Goal: Task Accomplishment & Management: Use online tool/utility

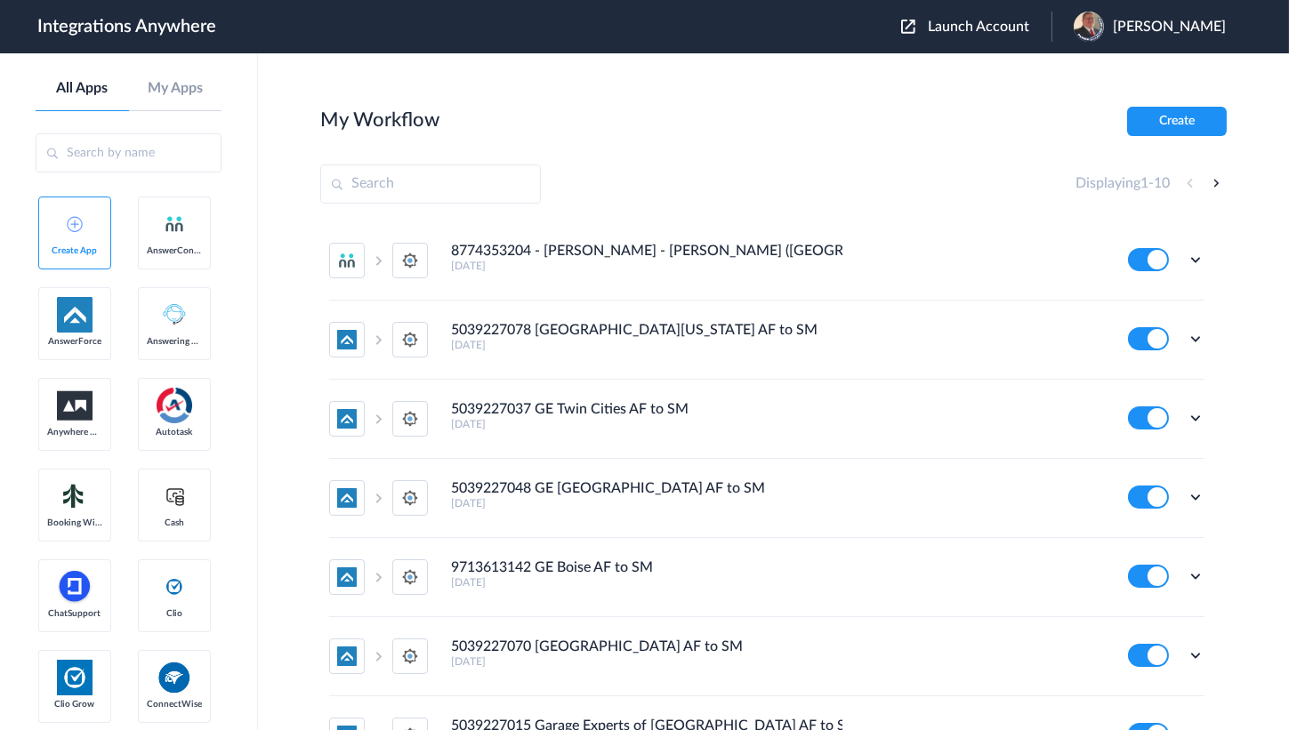
scroll to position [161, 0]
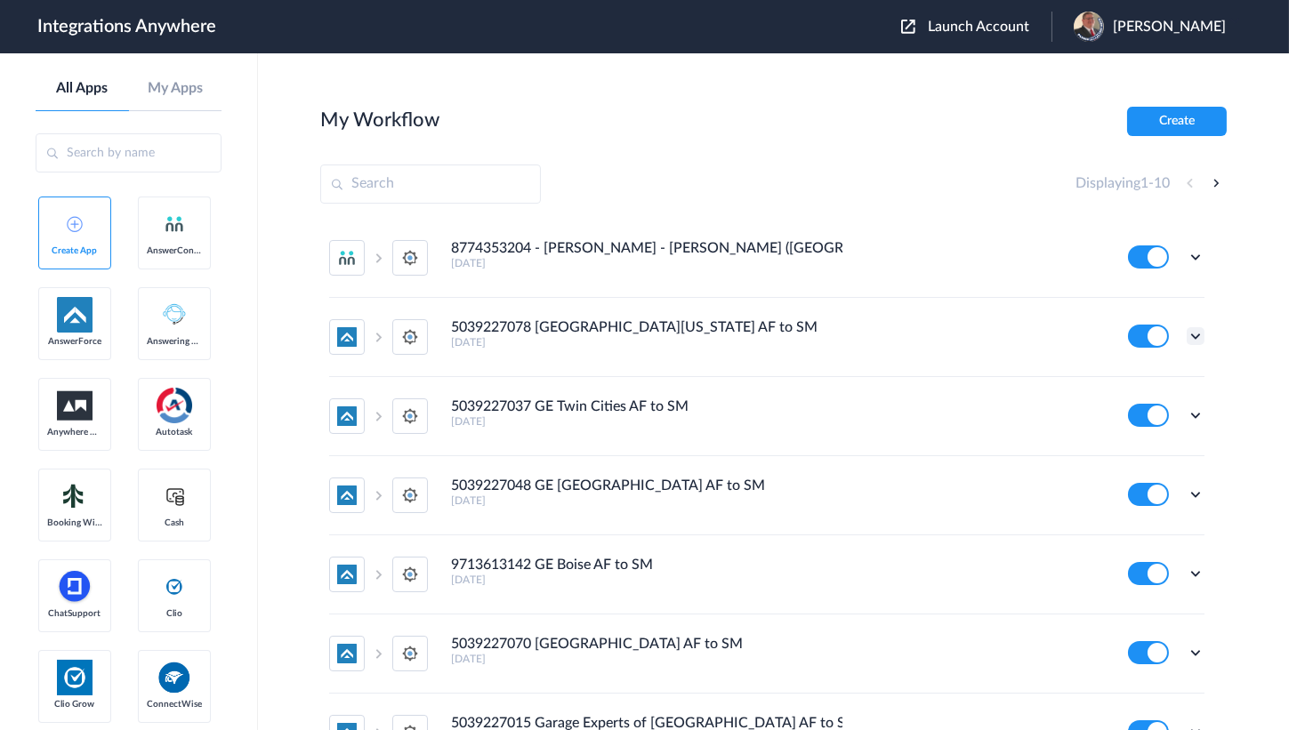
click at [1186, 337] on icon at bounding box center [1195, 336] width 18 height 18
click at [1128, 377] on link "Edit" at bounding box center [1123, 377] width 43 height 12
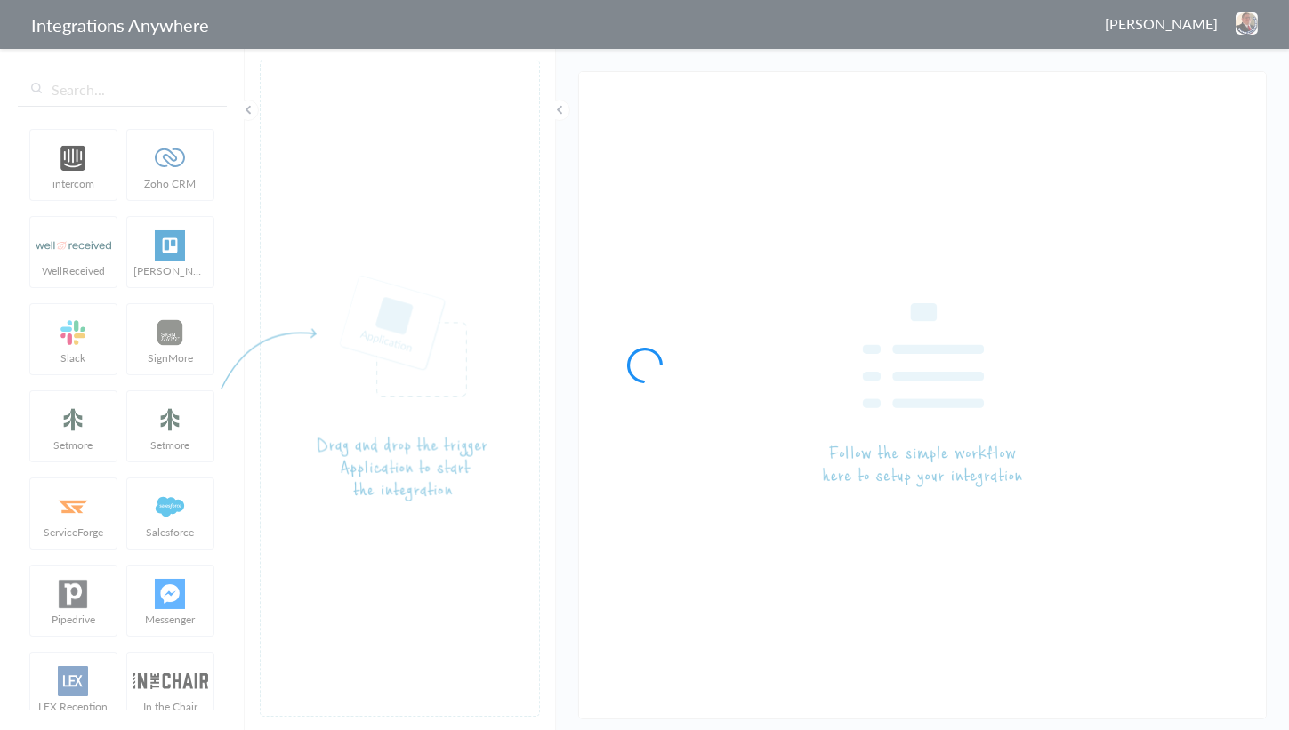
type input "5039227078 [GEOGRAPHIC_DATA][US_STATE] AF to SM"
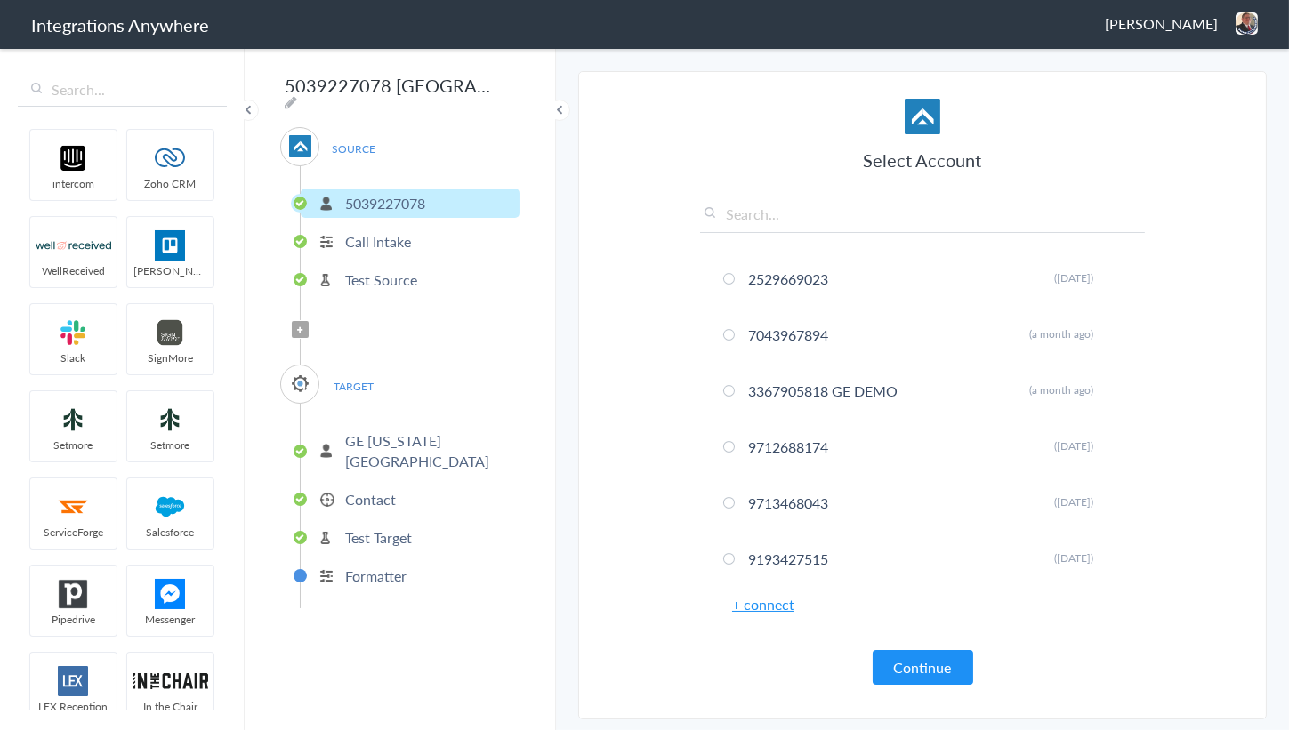
click at [369, 489] on p "Contact" at bounding box center [370, 499] width 51 height 20
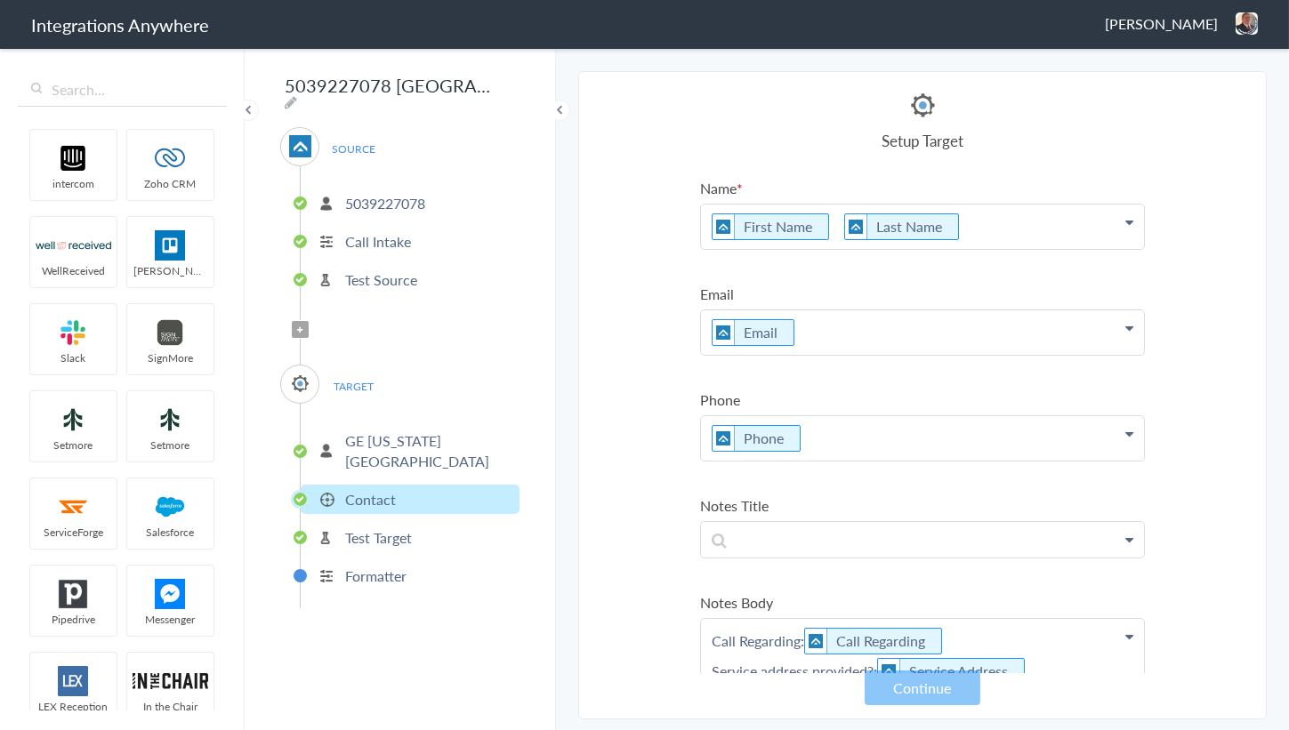
click at [1238, 22] on img at bounding box center [1246, 23] width 22 height 22
click at [1194, 99] on li "Dashboard" at bounding box center [1208, 91] width 123 height 27
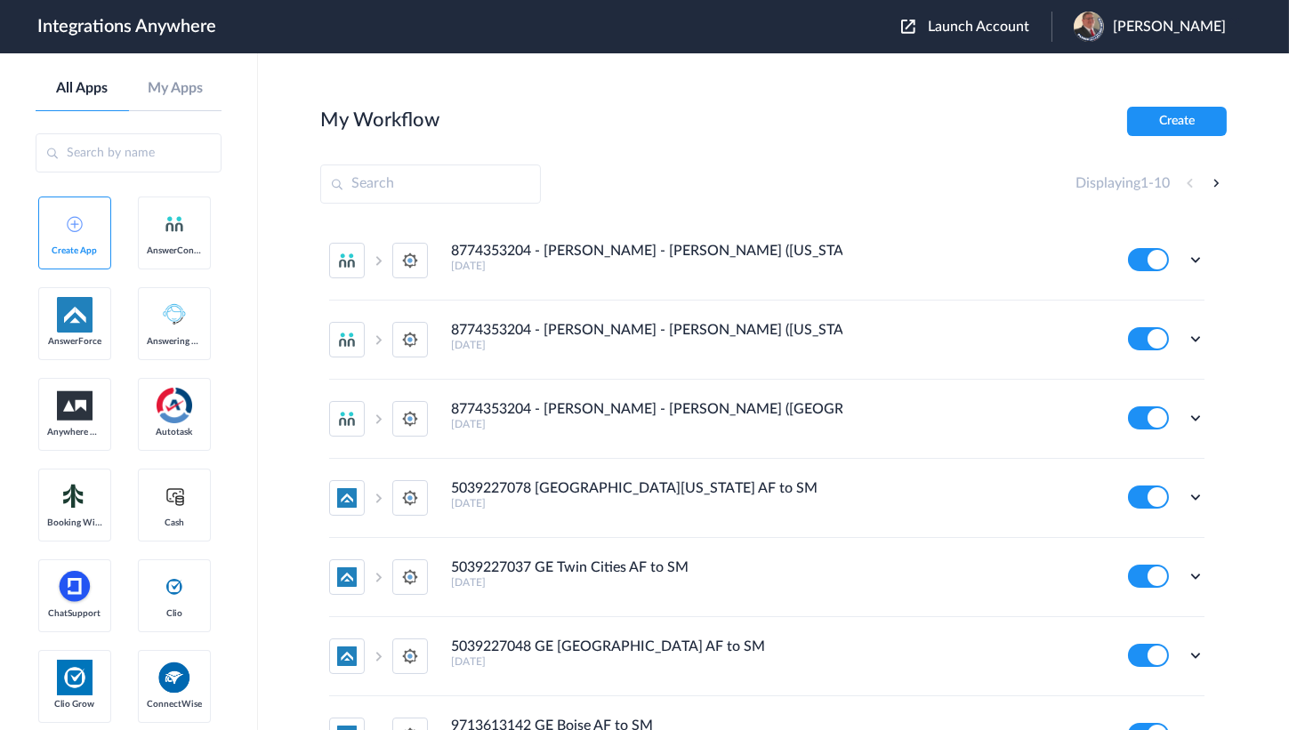
click at [745, 92] on main "My Workflow Create Displaying 1 - 10 8774353204 - [PERSON_NAME] - [PERSON_NAME]…" at bounding box center [773, 391] width 1031 height 677
click at [961, 23] on span "Launch Account" at bounding box center [978, 27] width 101 height 14
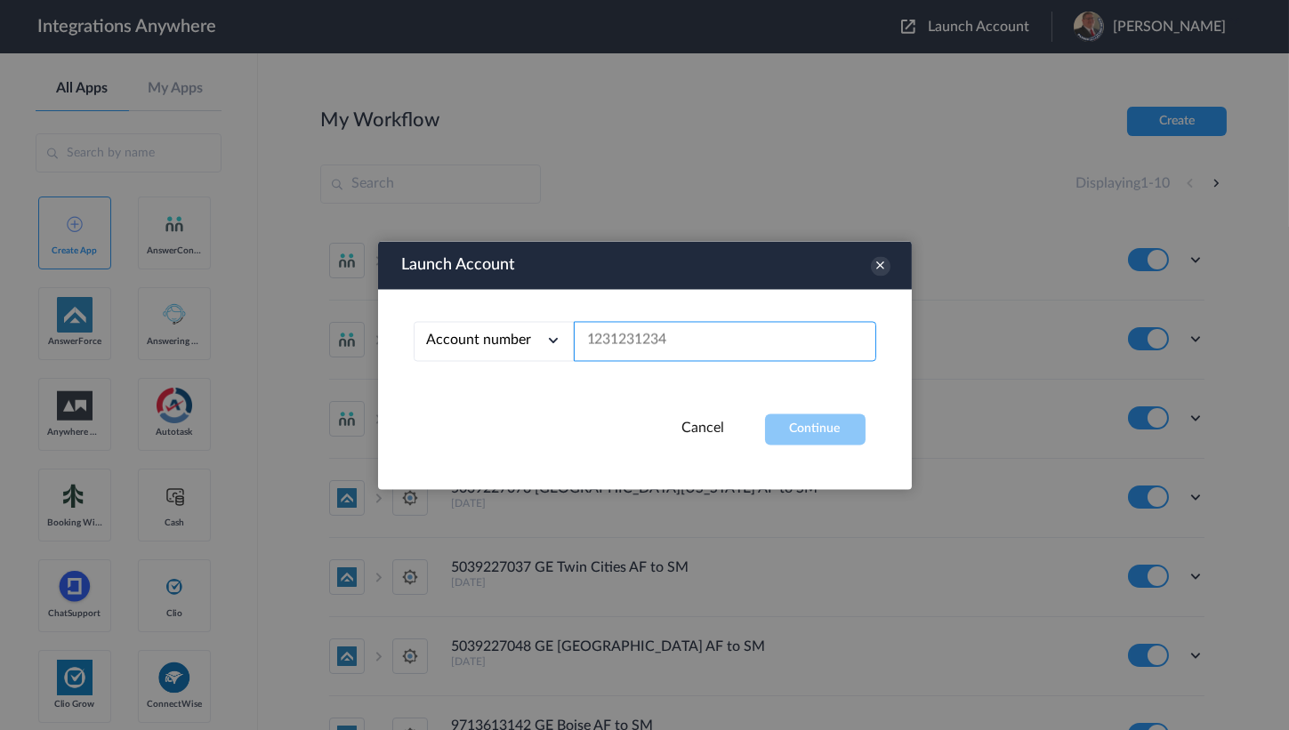
click at [649, 337] on input "text" at bounding box center [725, 341] width 302 height 40
paste input "2482750441"
type input "2482750441"
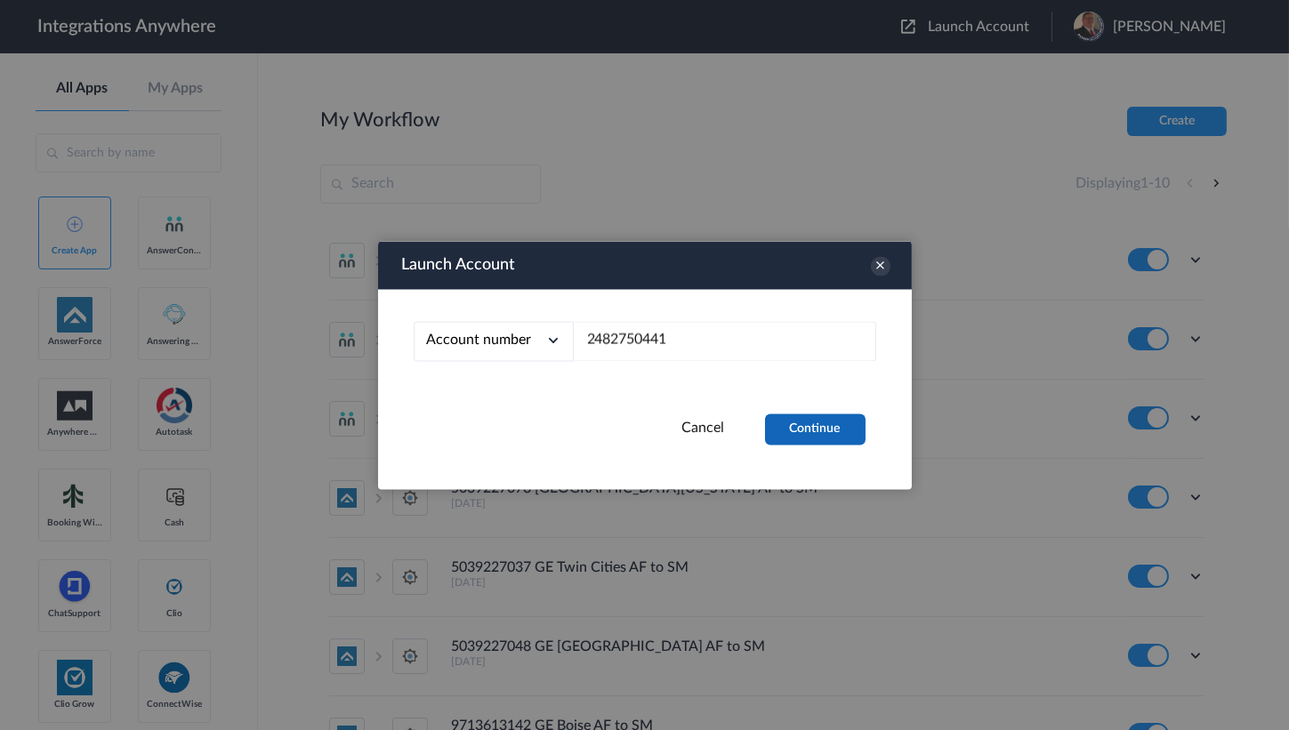
click at [807, 430] on button "Continue" at bounding box center [815, 429] width 101 height 31
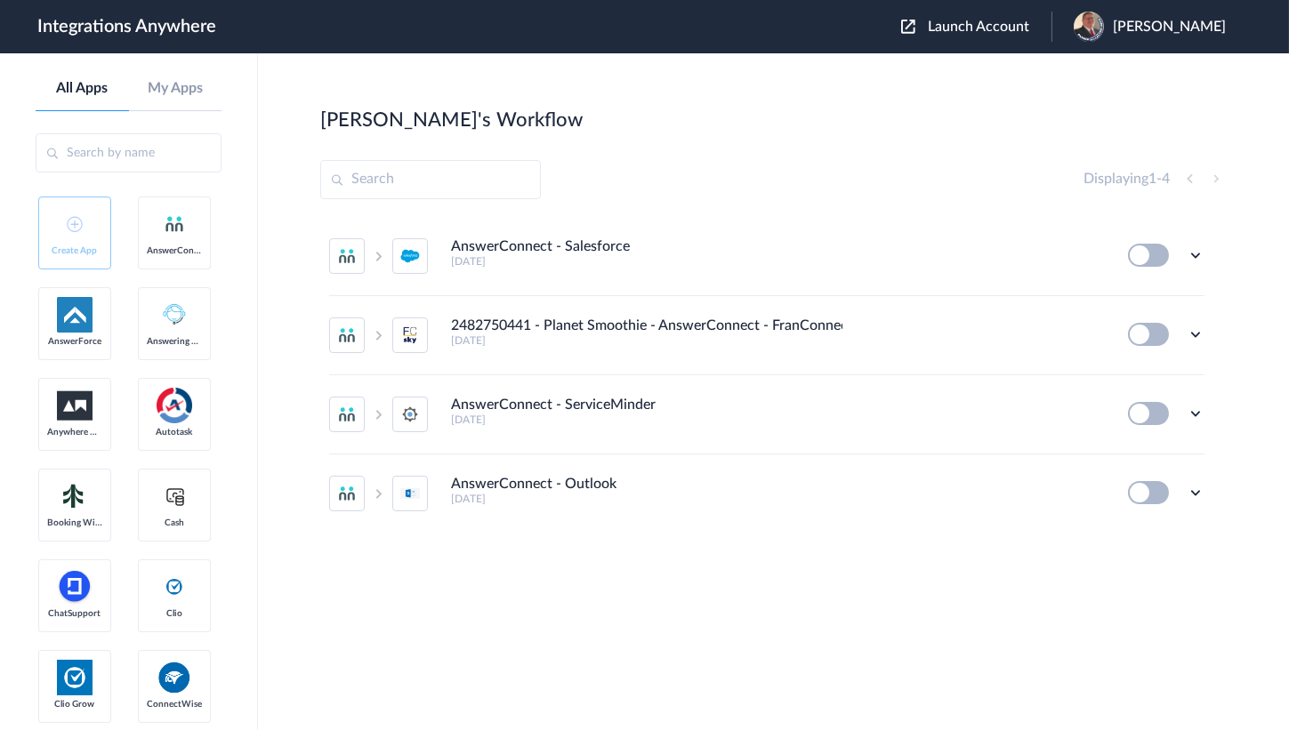
click at [849, 181] on div "Displaying 1 - 4" at bounding box center [773, 179] width 906 height 39
click at [1194, 328] on icon at bounding box center [1195, 335] width 18 height 18
click at [1133, 370] on link "Edit" at bounding box center [1123, 375] width 43 height 12
click at [1194, 339] on icon at bounding box center [1195, 335] width 18 height 18
click at [1148, 374] on li "Edit" at bounding box center [1147, 375] width 116 height 33
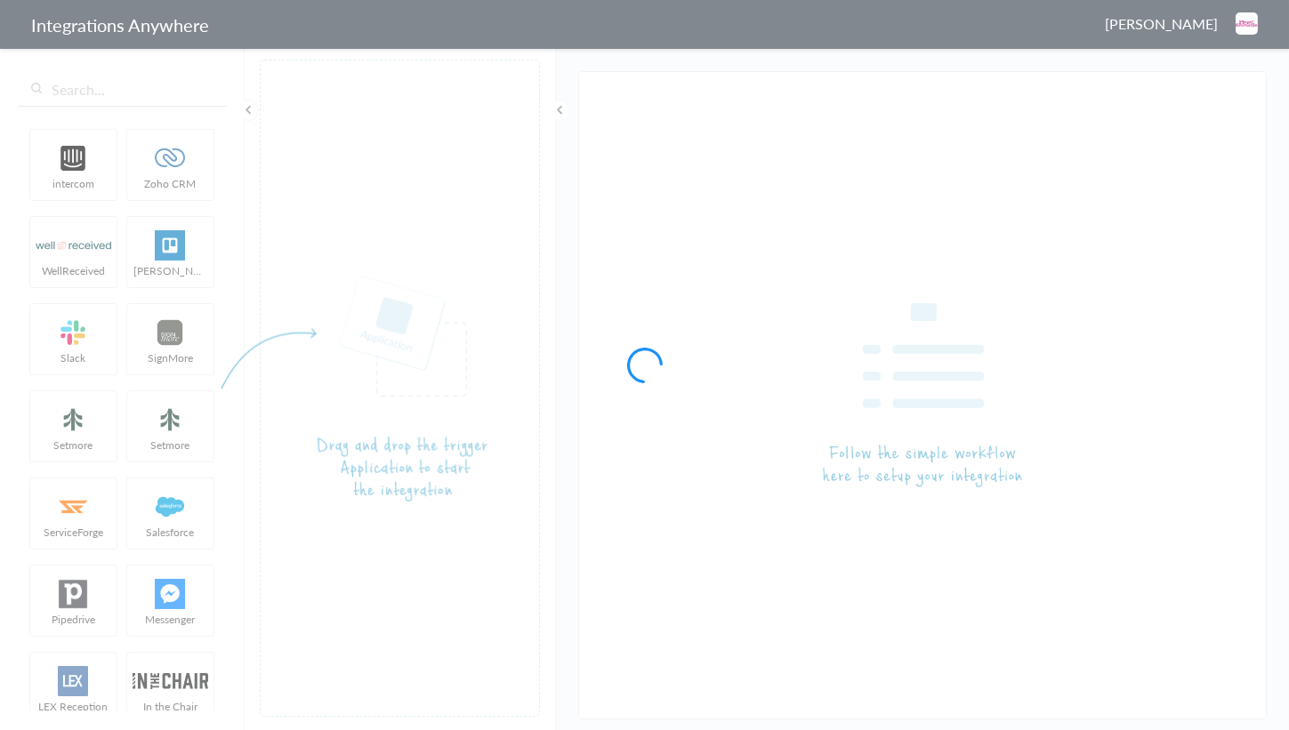
type input "2482750441 - Planet Smoothie - AnswerConnect - FranConnect"
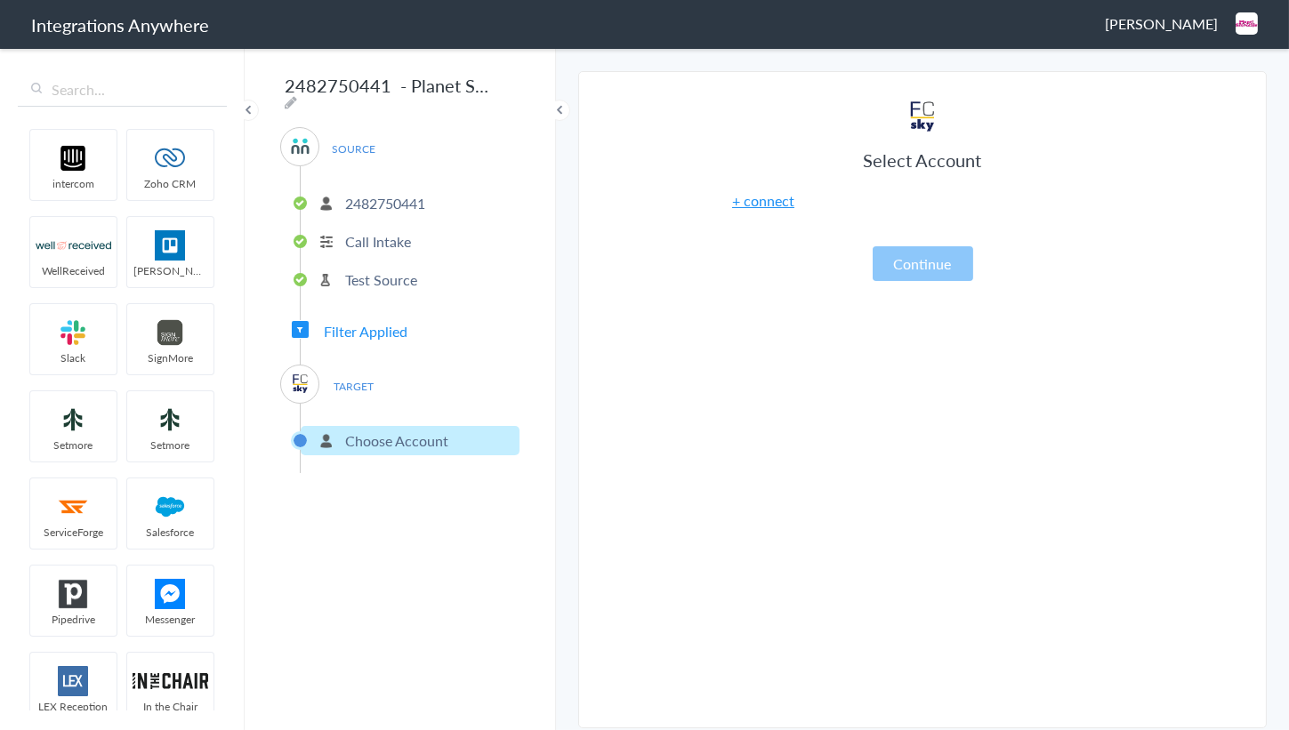
click at [760, 199] on link "+ connect" at bounding box center [763, 200] width 62 height 20
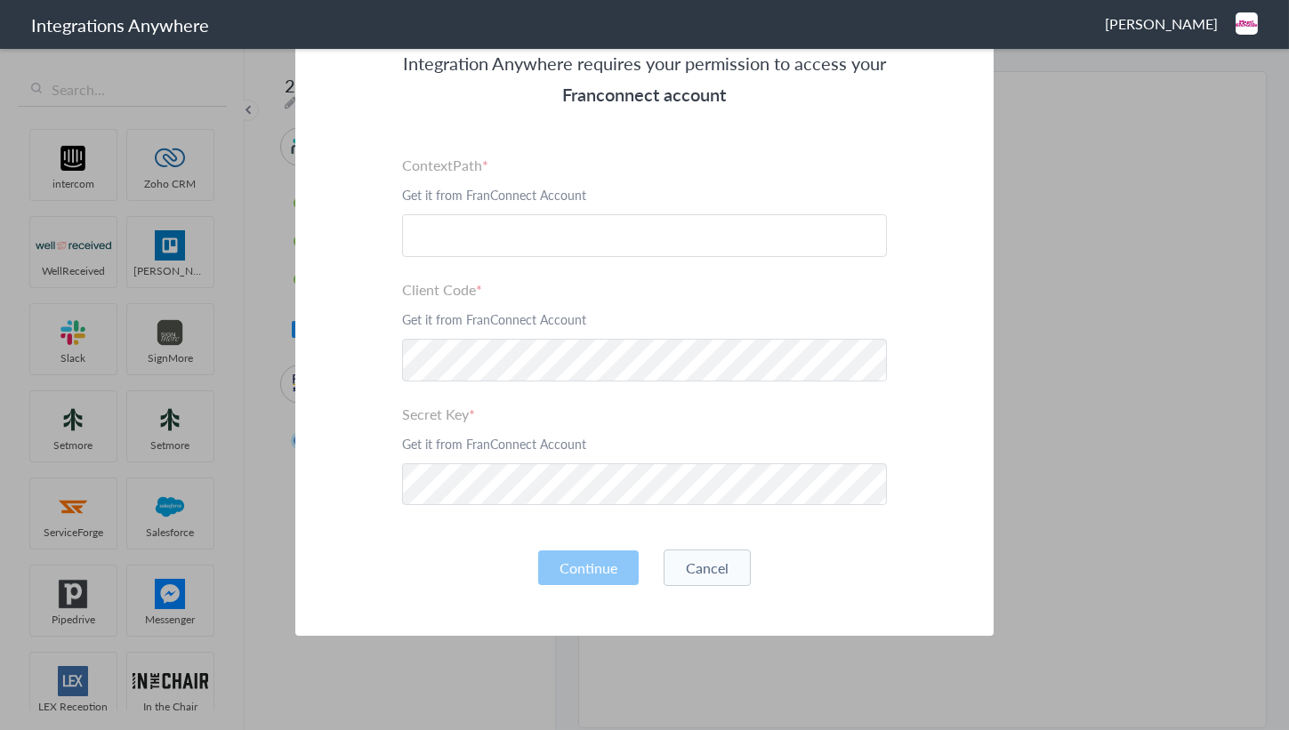
scroll to position [85, 0]
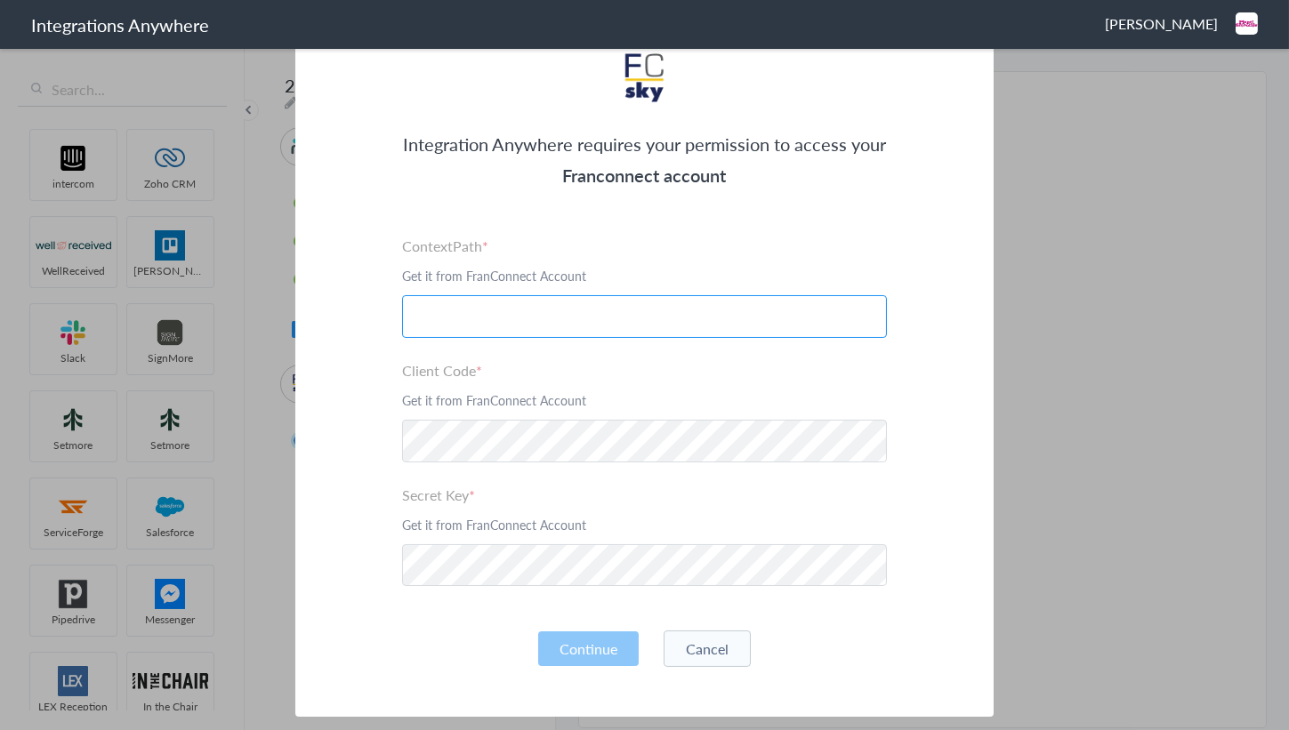
click at [453, 315] on input "text" at bounding box center [644, 316] width 485 height 43
paste input "kahala.franconnect.net"
type input "kahala.franconnect.net"
click at [578, 648] on button "Continue" at bounding box center [588, 648] width 101 height 35
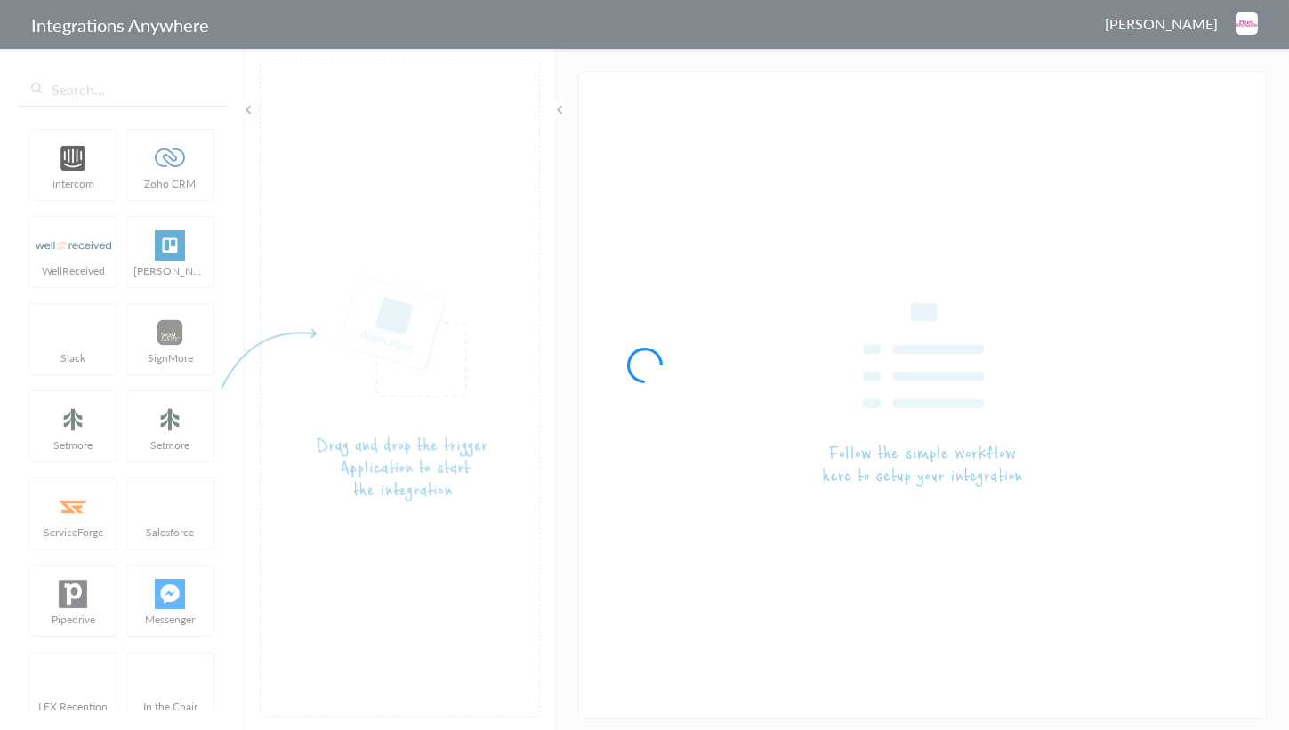
type input "2482750441 - Planet Smoothie - AnswerConnect - FranConnect"
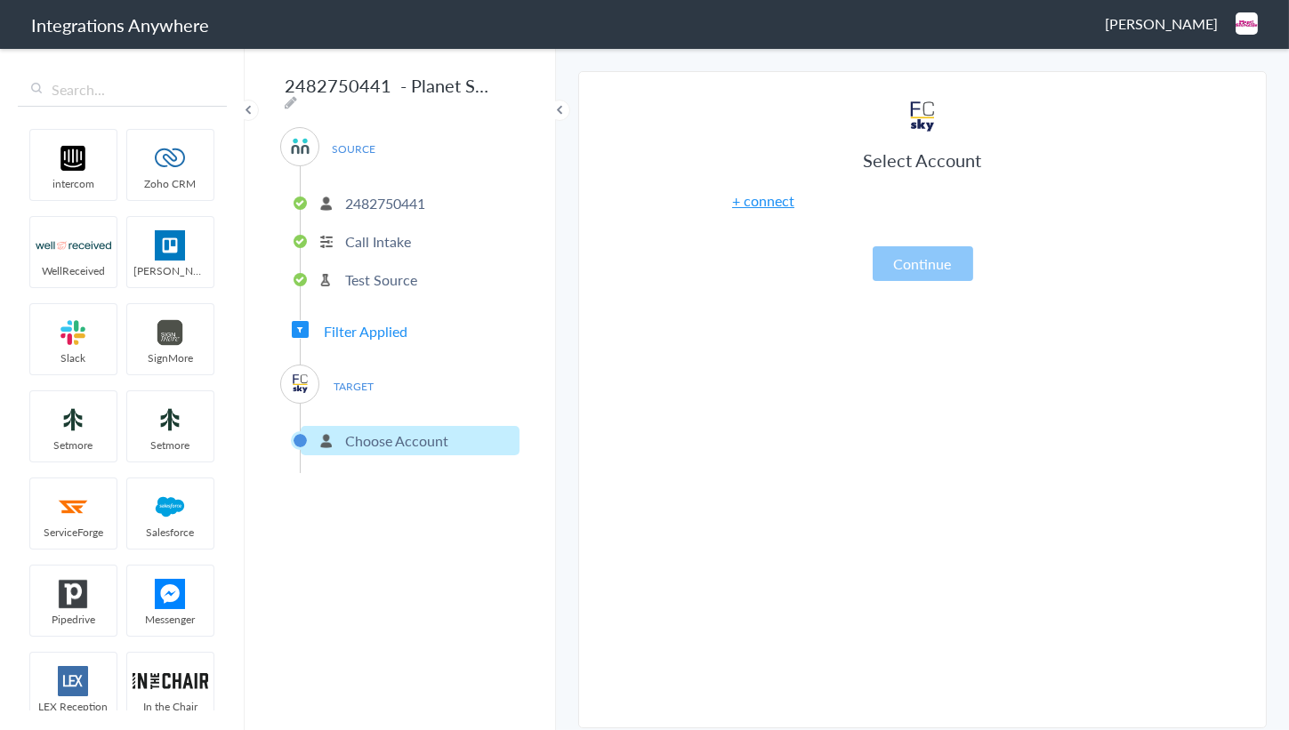
click at [762, 204] on link "+ connect" at bounding box center [763, 200] width 62 height 20
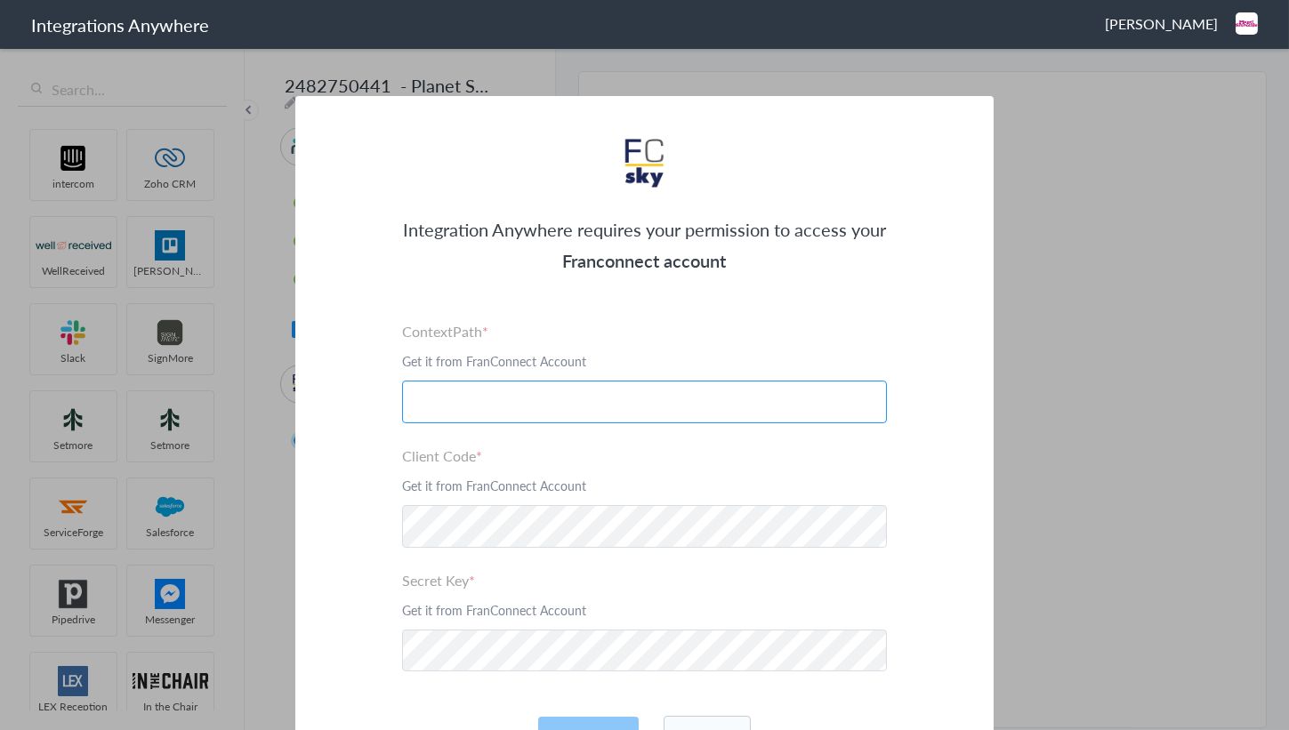
click at [467, 407] on input "text" at bounding box center [644, 402] width 485 height 43
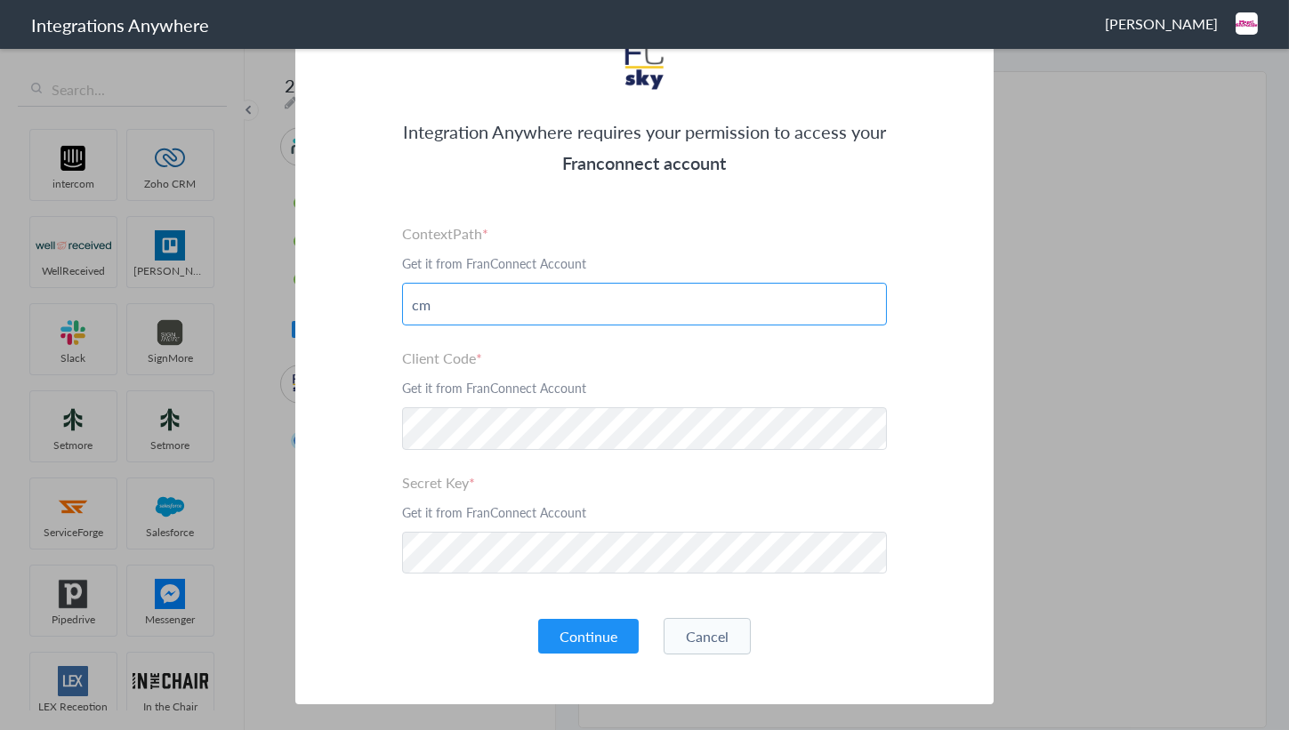
scroll to position [161, 0]
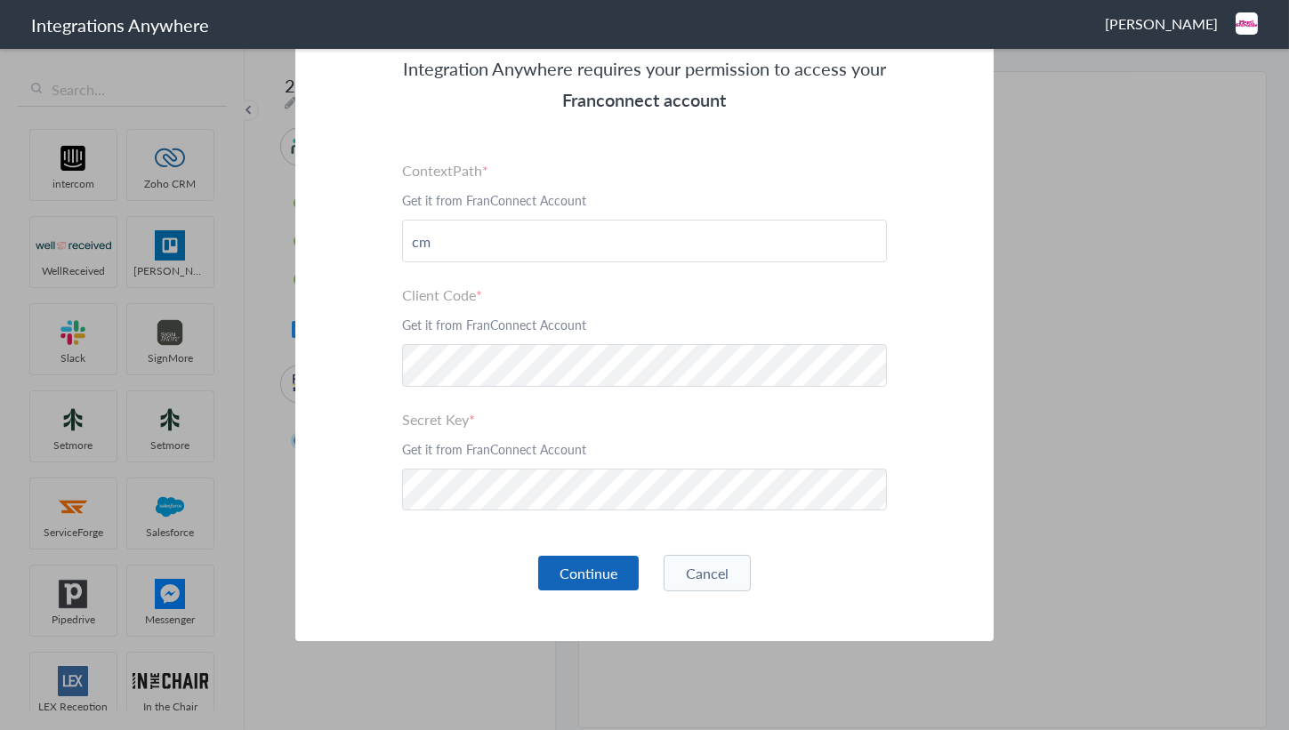
click at [591, 567] on button "Continue" at bounding box center [588, 573] width 101 height 35
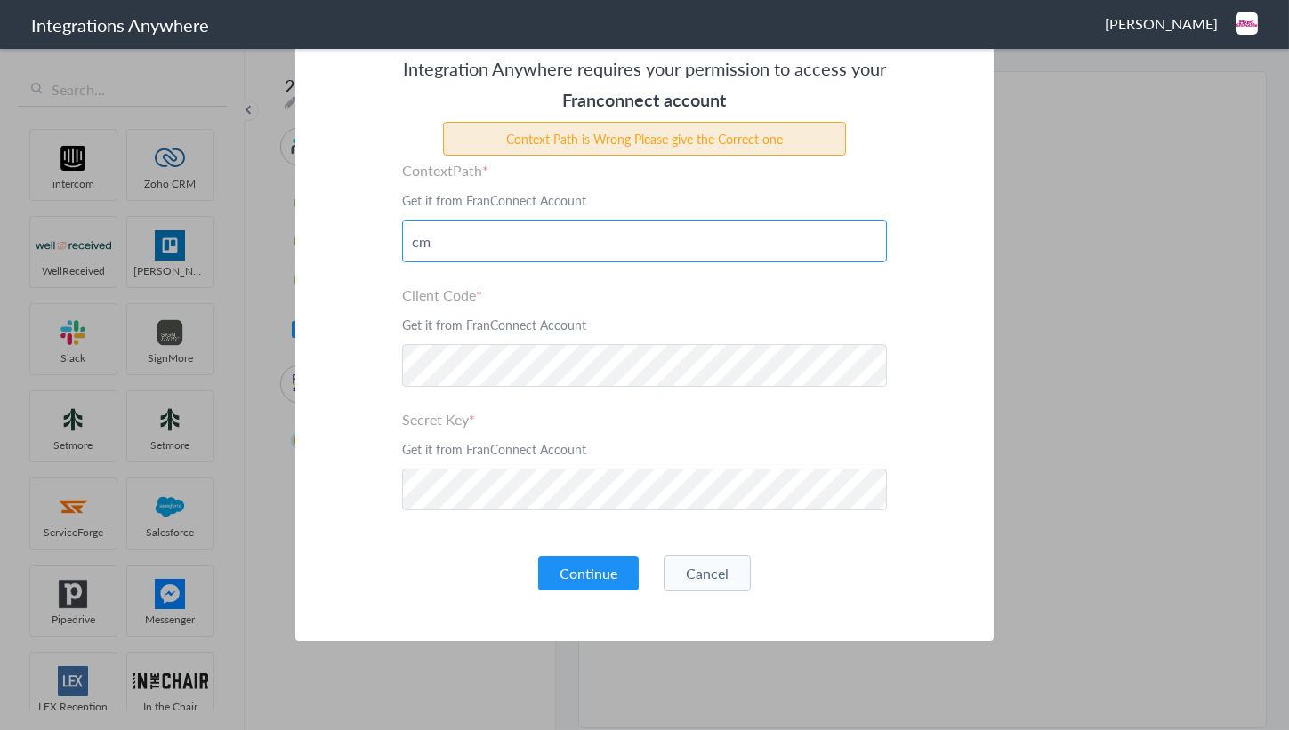
click at [489, 243] on input "cm" at bounding box center [644, 241] width 485 height 43
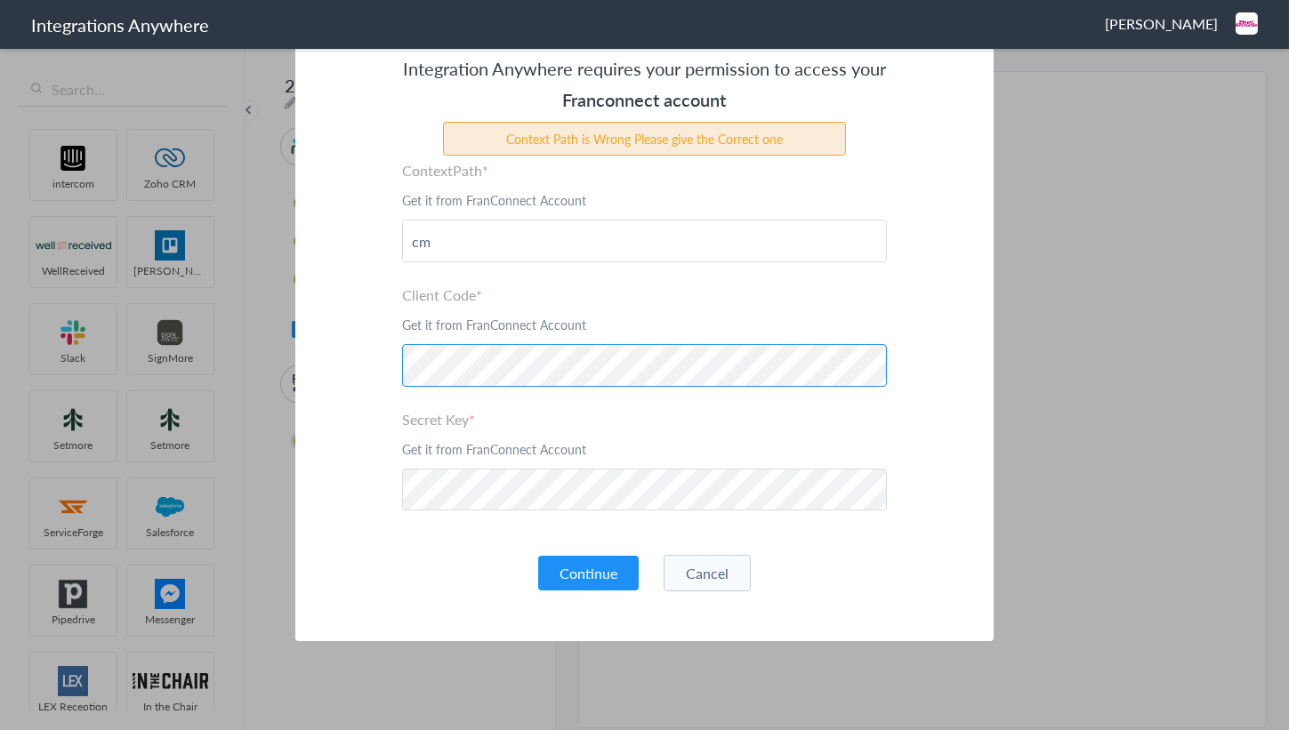
click at [316, 365] on div "Integration Anywhere requires your permission to access your Franconnect accoun…" at bounding box center [644, 288] width 698 height 706
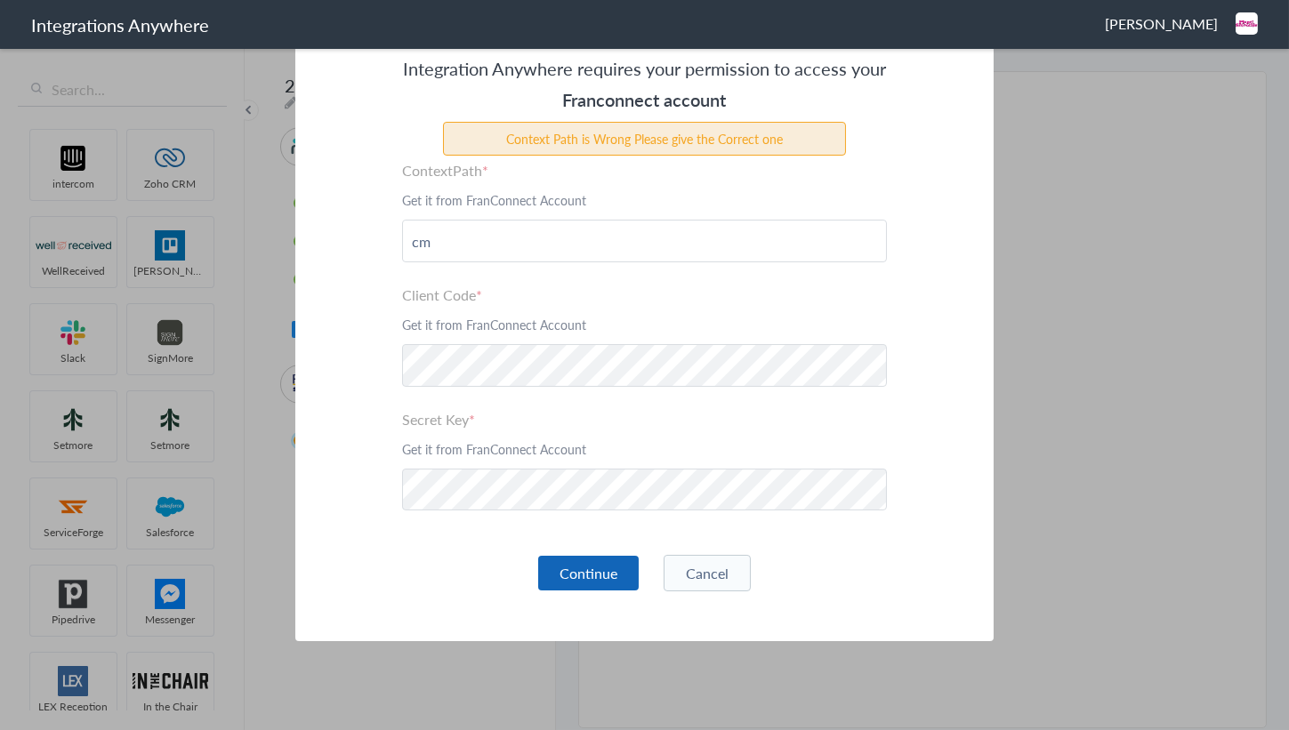
click at [584, 578] on button "Continue" at bounding box center [588, 573] width 101 height 35
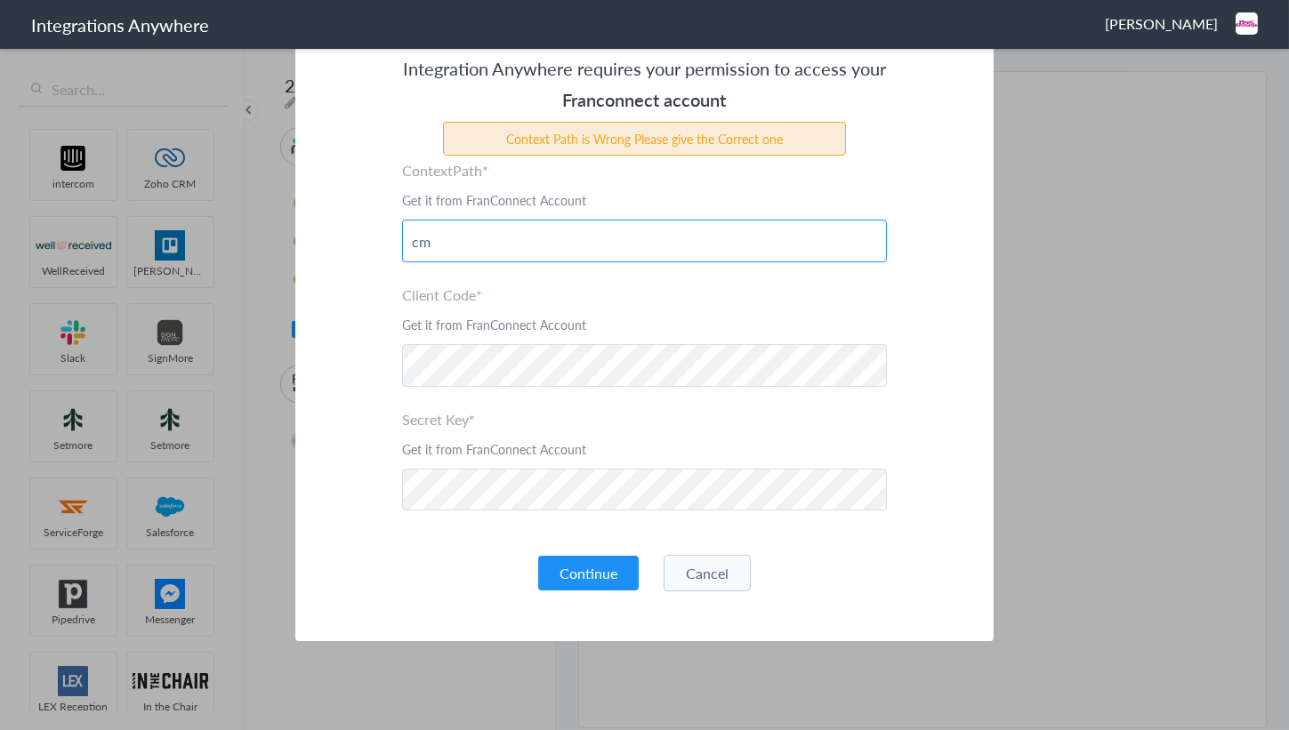
drag, startPoint x: 452, startPoint y: 243, endPoint x: 290, endPoint y: 239, distance: 161.9
click at [295, 239] on div "Integration Anywhere requires your permission to access your Franconnect accoun…" at bounding box center [644, 288] width 698 height 706
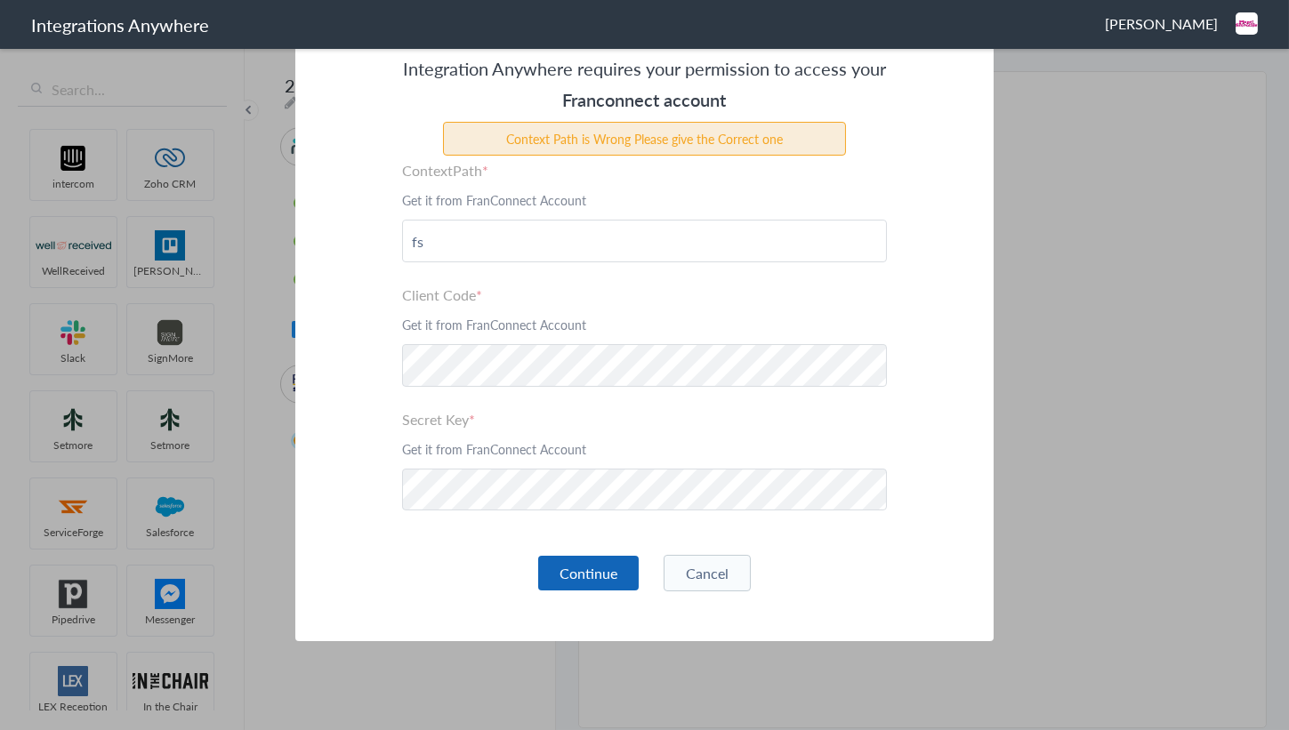
click at [588, 575] on button "Continue" at bounding box center [588, 573] width 101 height 35
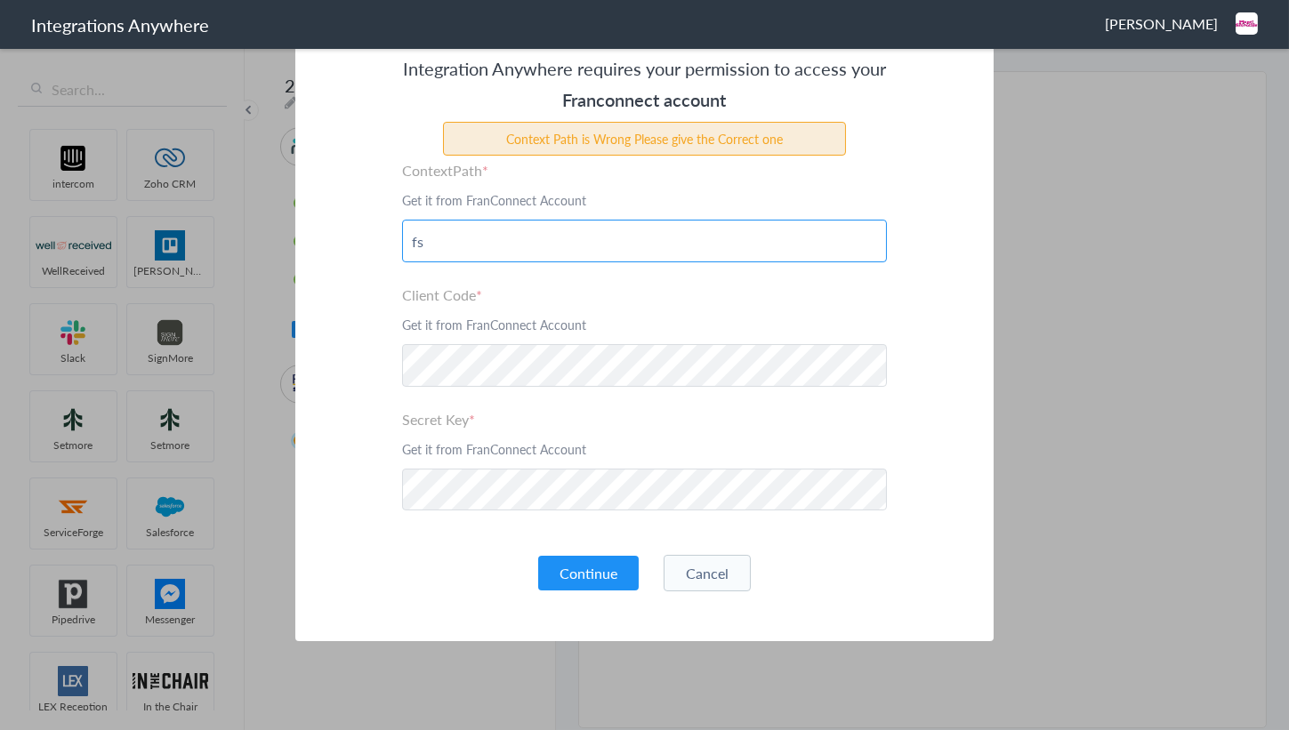
drag, startPoint x: 505, startPoint y: 249, endPoint x: 336, endPoint y: 249, distance: 169.0
click at [336, 249] on div "Integration Anywhere requires your permission to access your Franconnect accoun…" at bounding box center [644, 288] width 698 height 706
paste input "[DOMAIN_NAME][URL]"
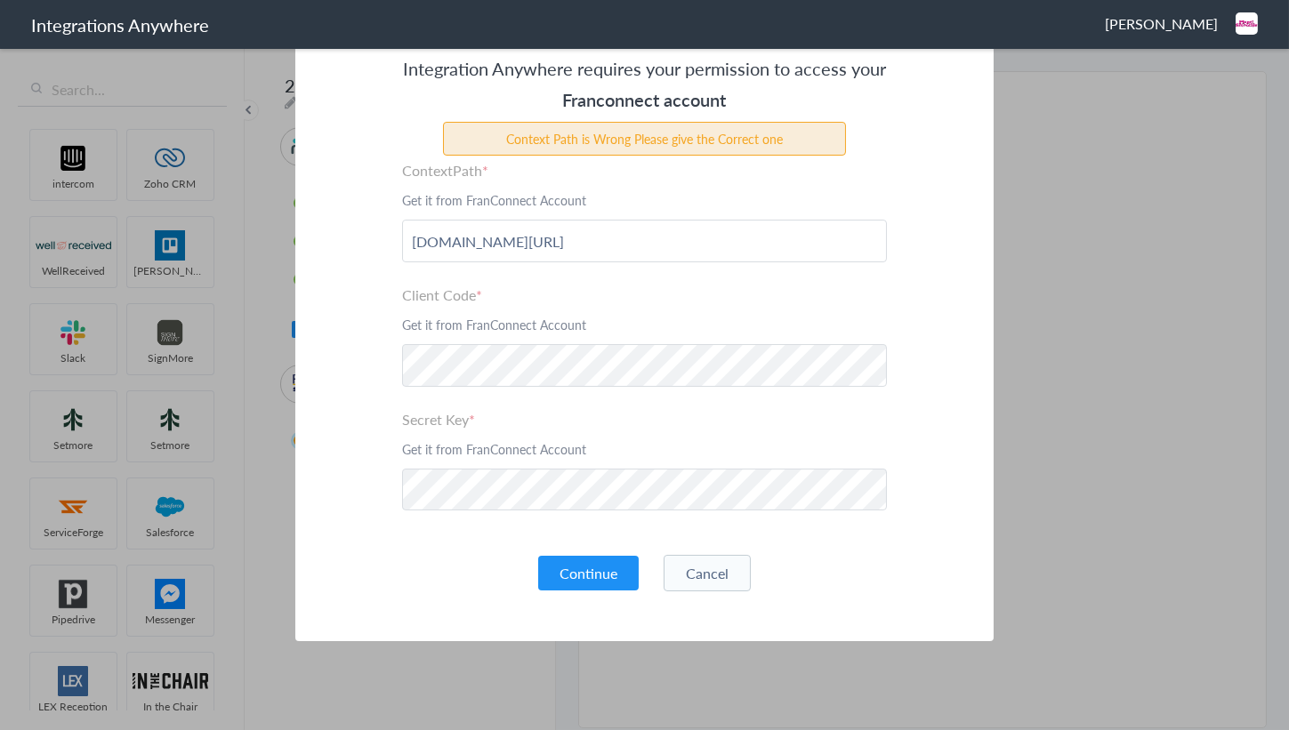
click at [335, 277] on div "Integration Anywhere requires your permission to access your Franconnect accoun…" at bounding box center [644, 288] width 698 height 706
click at [594, 572] on button "Continue" at bounding box center [588, 573] width 101 height 35
click at [295, 365] on div "Integration Anywhere requires your permission to access your Franconnect accoun…" at bounding box center [644, 288] width 698 height 706
click at [757, 311] on div "Client Code Get it from FranConnect Account" at bounding box center [644, 336] width 485 height 102
click at [575, 568] on button "Continue" at bounding box center [588, 573] width 101 height 35
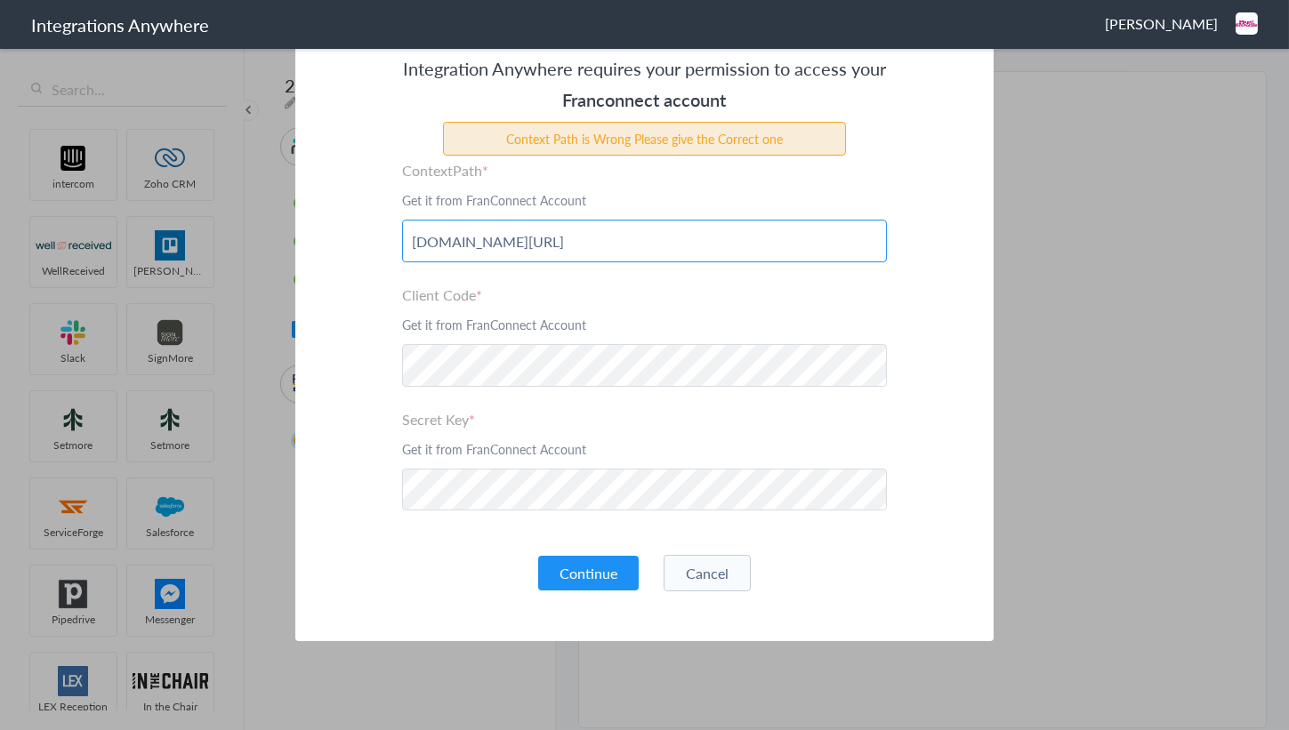
drag, startPoint x: 426, startPoint y: 236, endPoint x: 156, endPoint y: 227, distance: 270.5
click at [156, 227] on section "Integration Anywhere requires your permission to access your Franconnect accoun…" at bounding box center [644, 365] width 1289 height 730
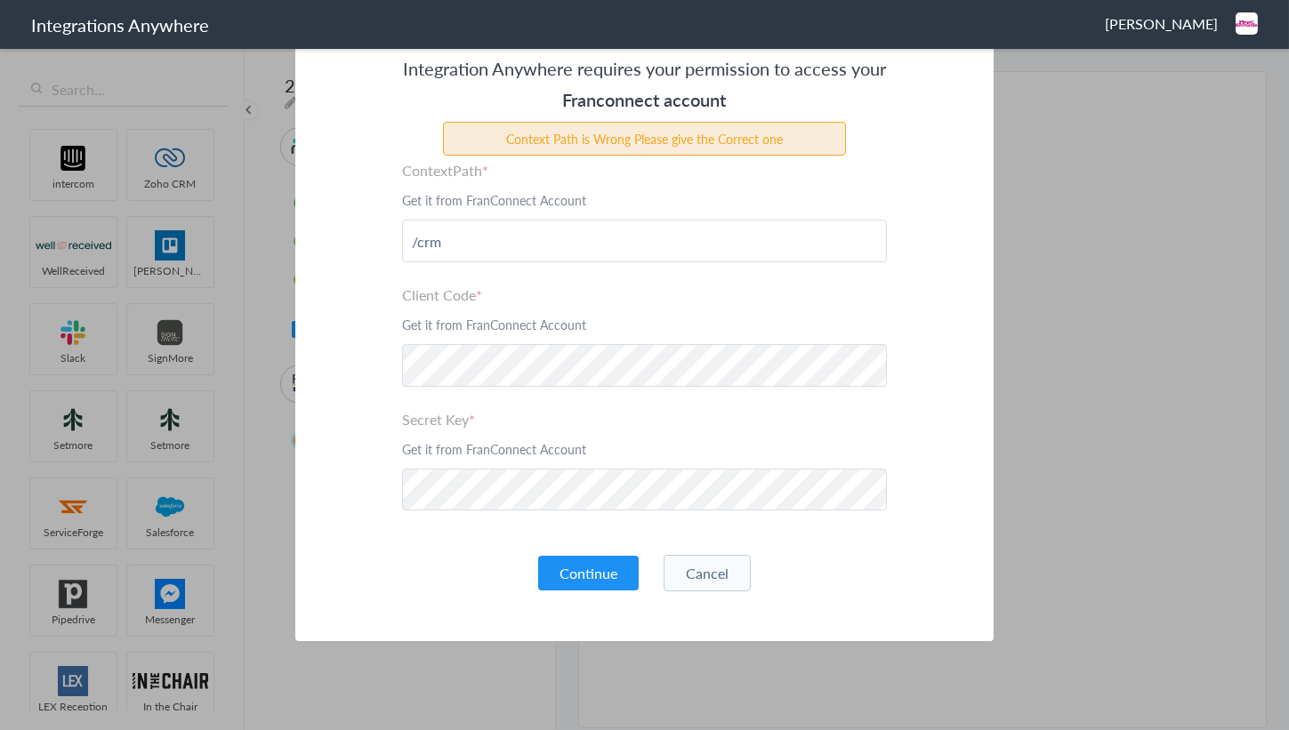
click at [578, 551] on div "Integration Anywhere requires your permission to access your Franconnect accoun…" at bounding box center [644, 288] width 698 height 706
click at [578, 567] on button "Continue" at bounding box center [588, 573] width 101 height 35
drag, startPoint x: 507, startPoint y: 249, endPoint x: 346, endPoint y: 255, distance: 161.1
click at [346, 255] on div "Integration Anywhere requires your permission to access your Franconnect accoun…" at bounding box center [644, 288] width 698 height 706
paste input "[URL][DOMAIN_NAME][DOMAIN_NAME]"
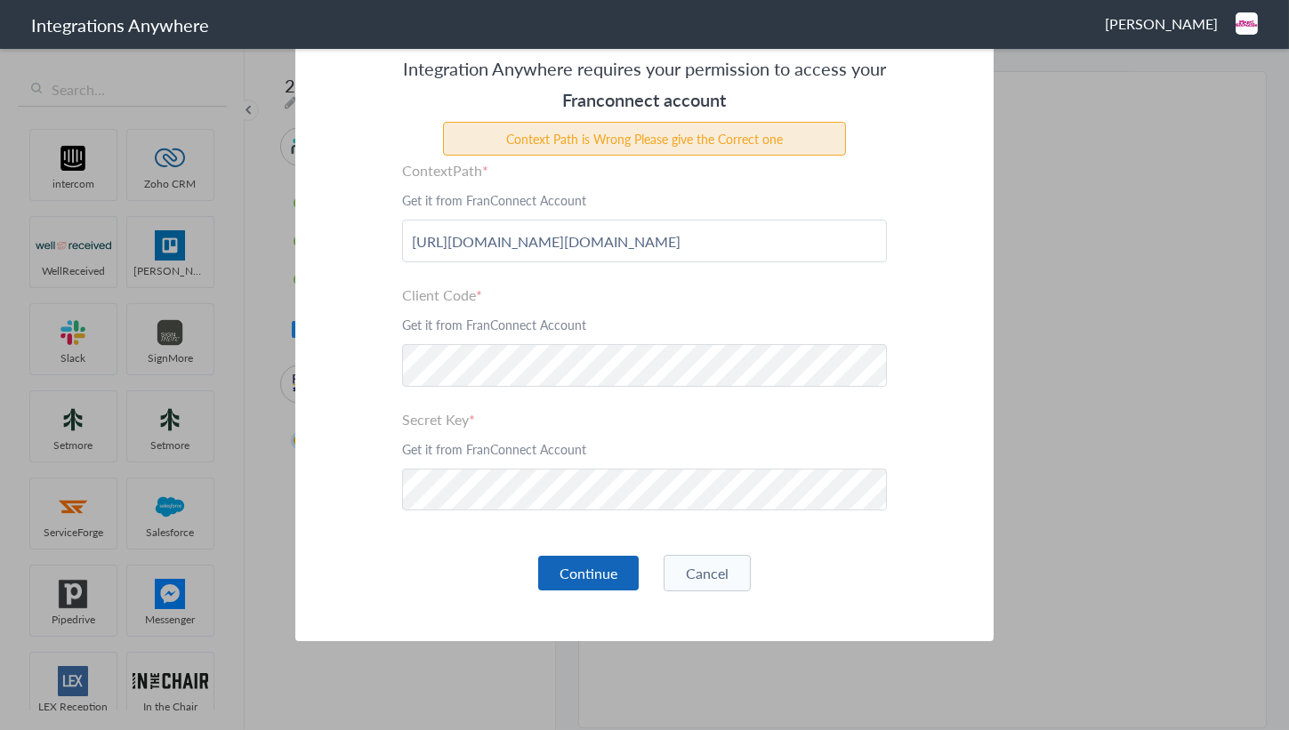
scroll to position [0, 0]
click at [591, 569] on button "Continue" at bounding box center [588, 573] width 101 height 35
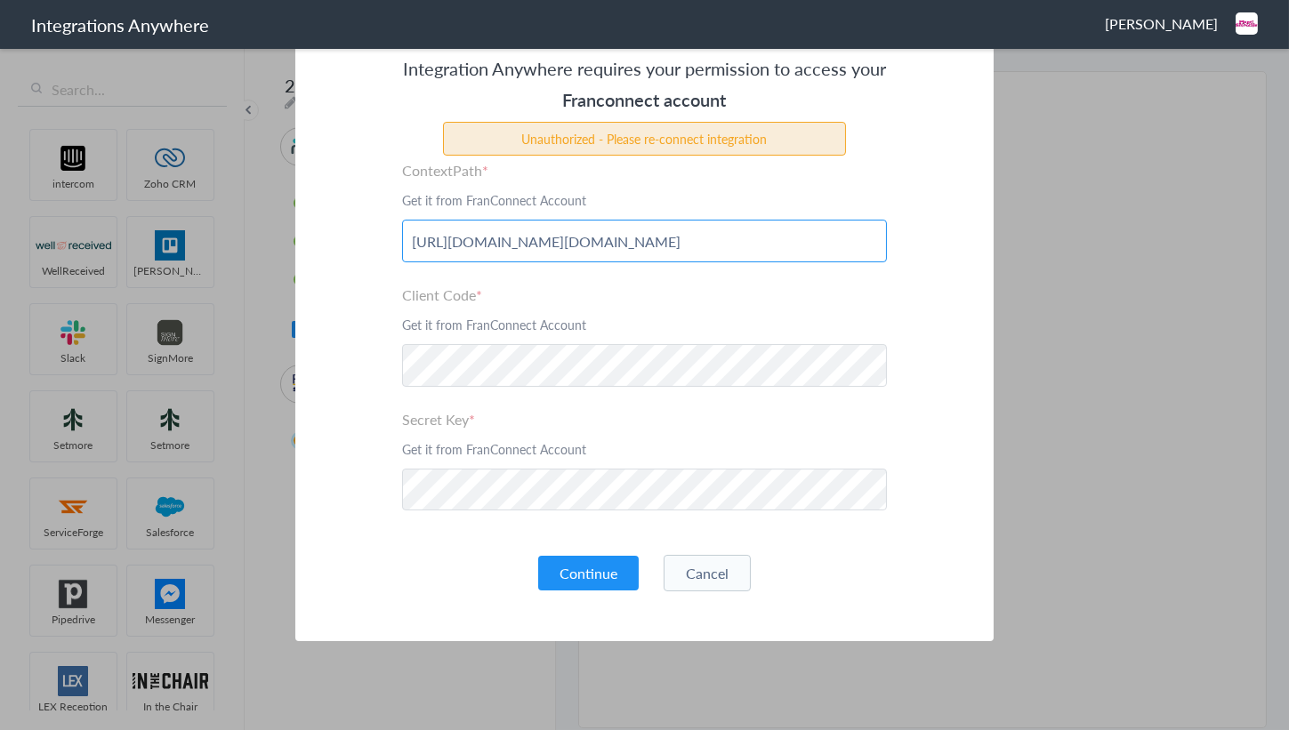
drag, startPoint x: 807, startPoint y: 239, endPoint x: 169, endPoint y: 236, distance: 637.7
click at [169, 236] on section "Integration Anywhere requires your permission to access your Franconnect accoun…" at bounding box center [644, 365] width 1289 height 730
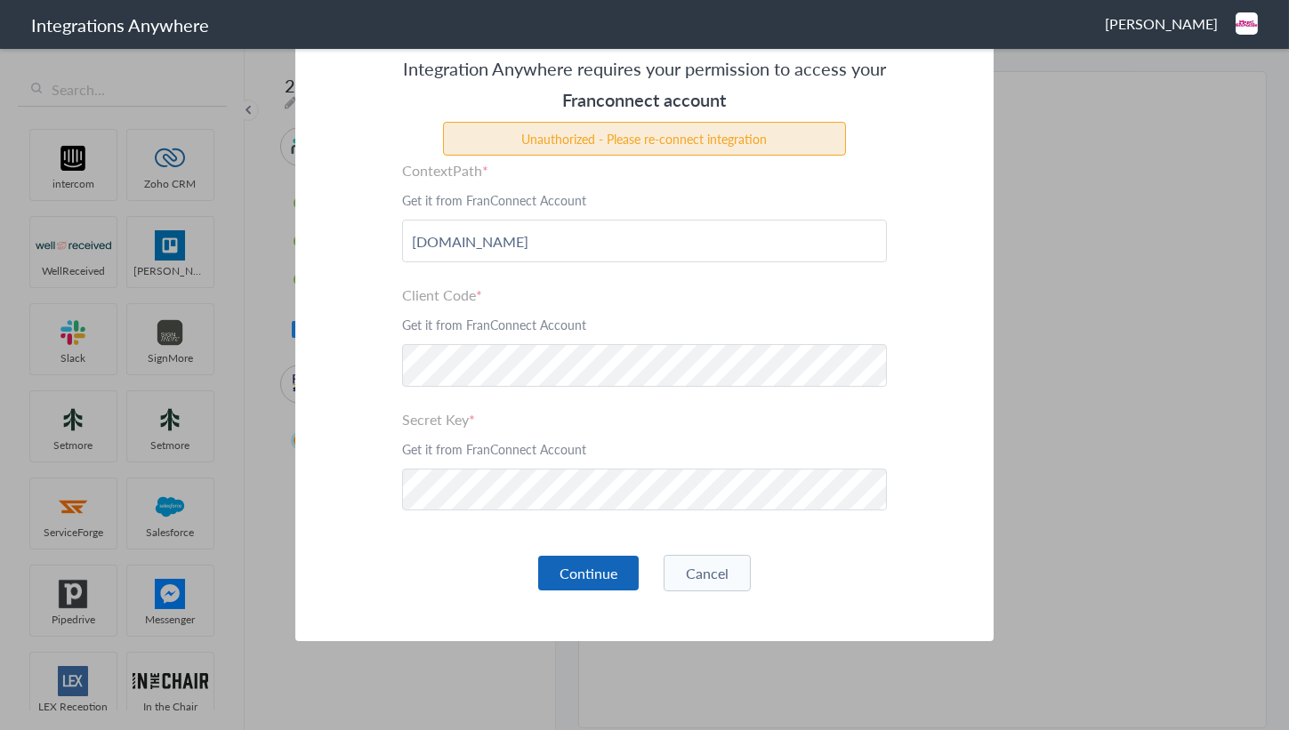
click at [560, 561] on button "Continue" at bounding box center [588, 573] width 101 height 35
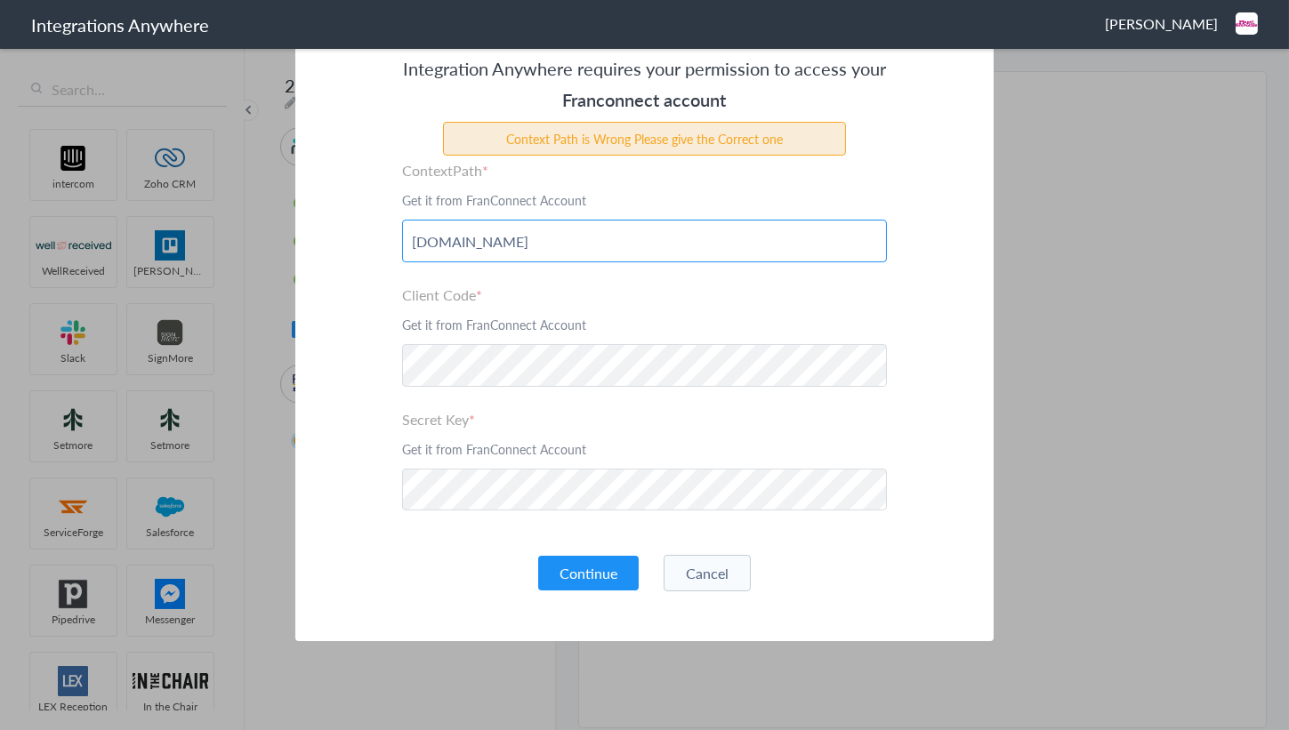
drag, startPoint x: 569, startPoint y: 247, endPoint x: 186, endPoint y: 237, distance: 383.5
click at [186, 237] on section "Integration Anywhere requires your permission to access your Franconnect accoun…" at bounding box center [644, 365] width 1289 height 730
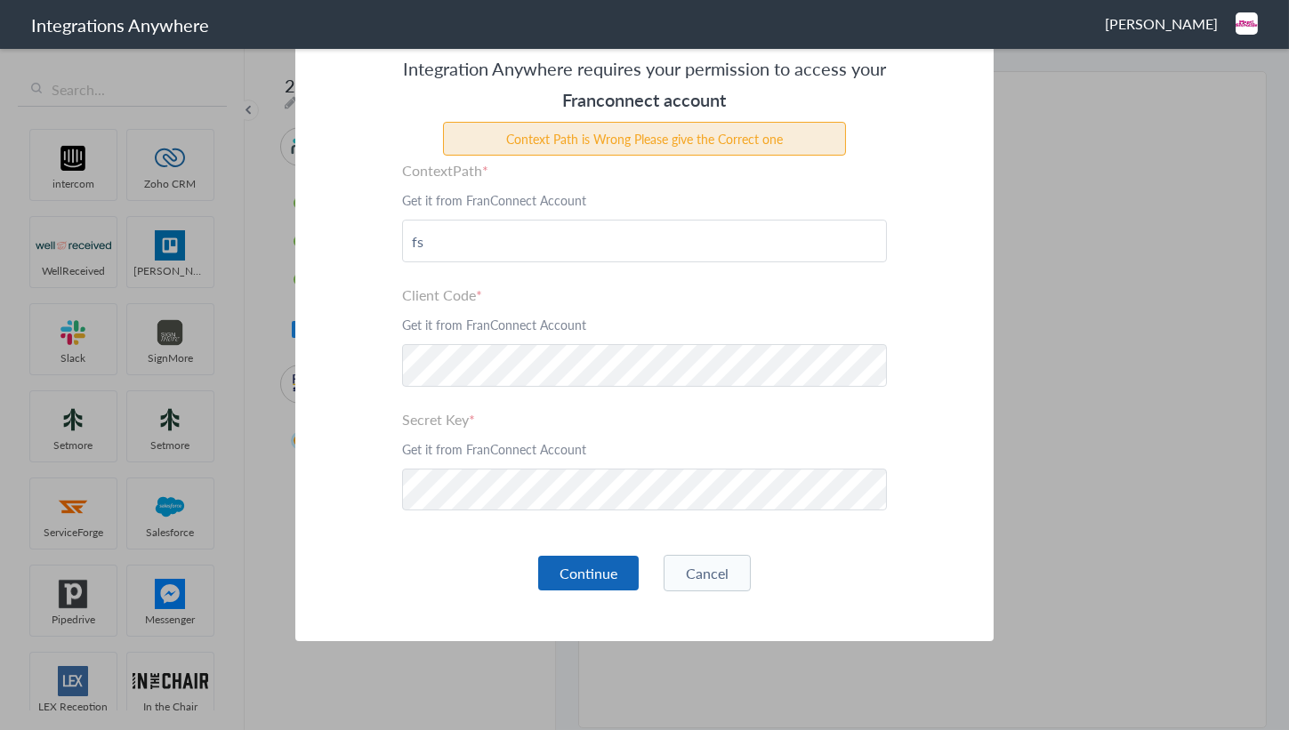
click at [587, 578] on button "Continue" at bounding box center [588, 573] width 101 height 35
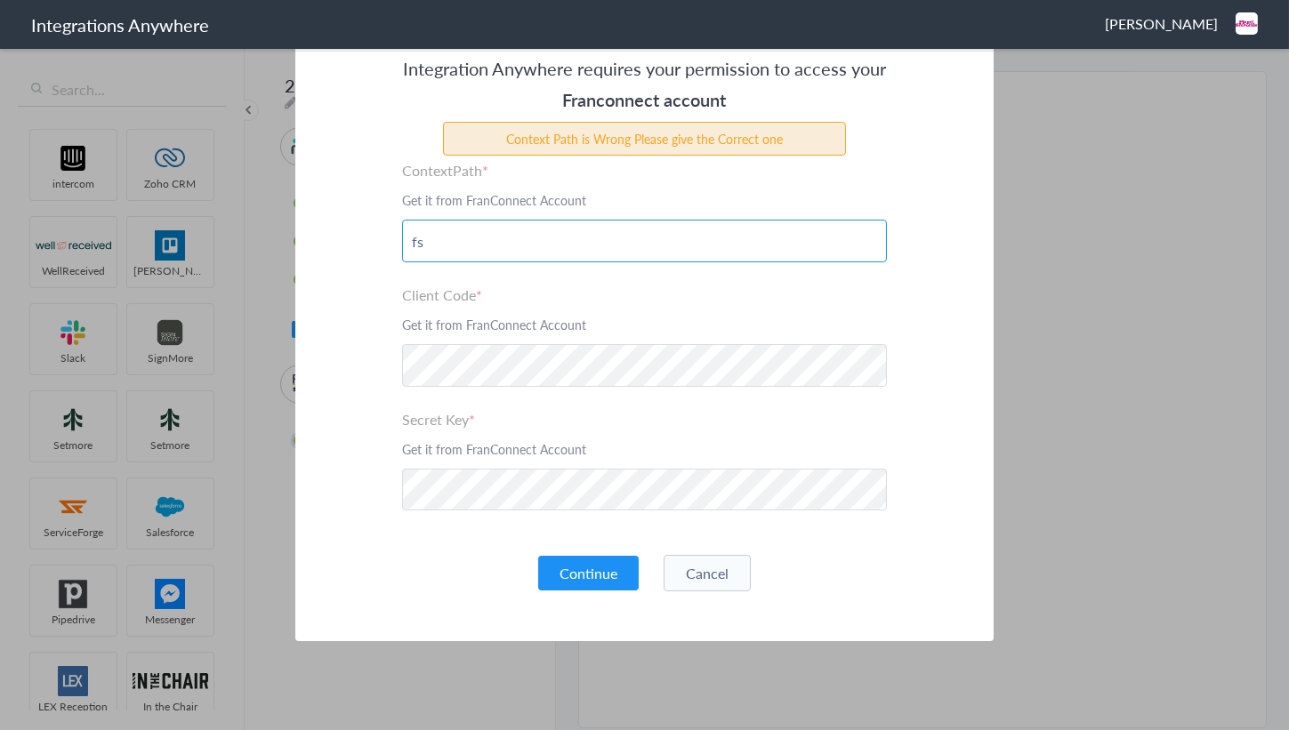
click at [437, 244] on input "fs" at bounding box center [644, 241] width 485 height 43
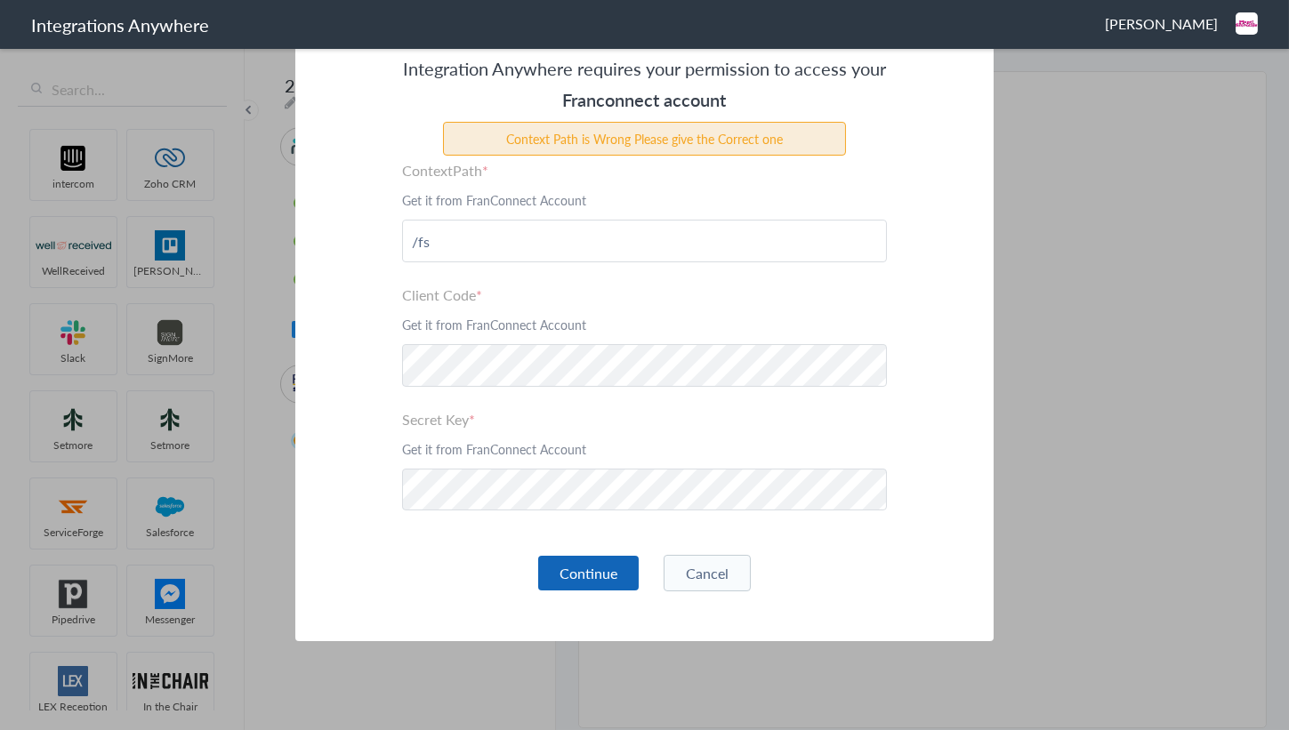
click at [589, 578] on button "Continue" at bounding box center [588, 573] width 101 height 35
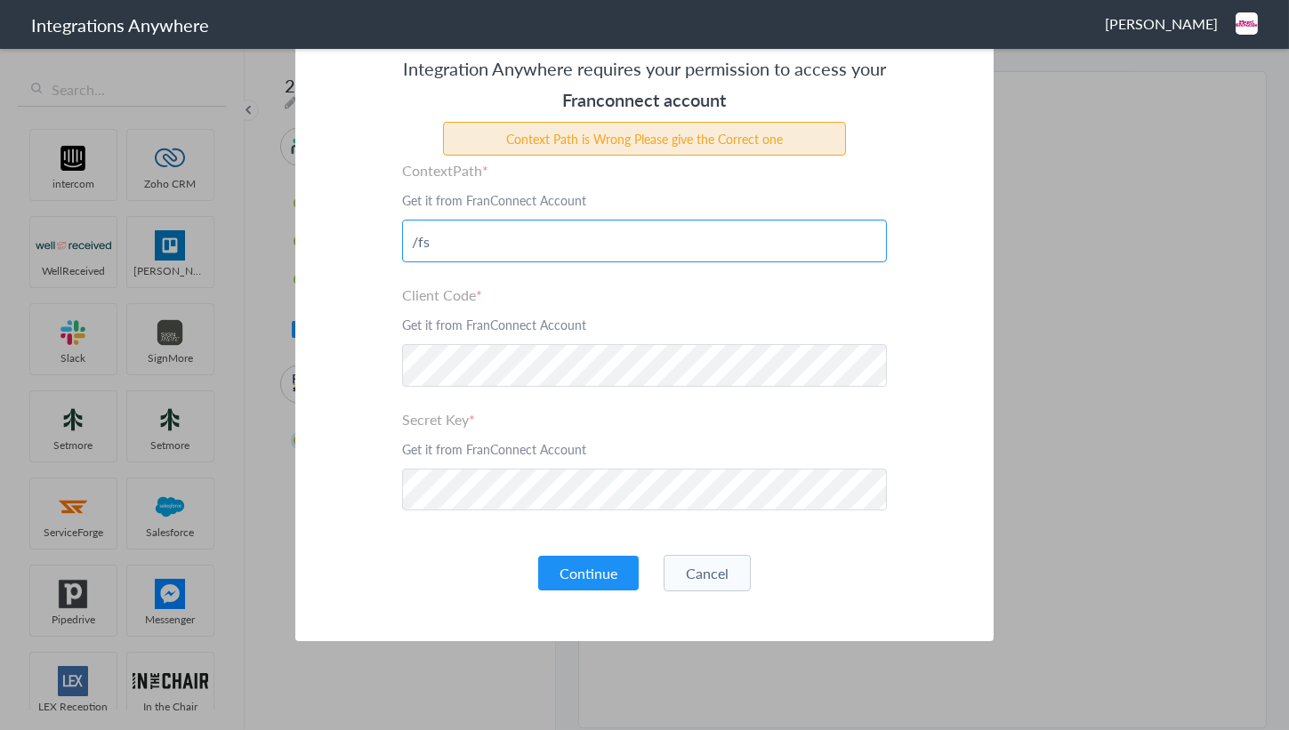
click at [430, 221] on input "/fs" at bounding box center [644, 241] width 485 height 43
type input "fs/"
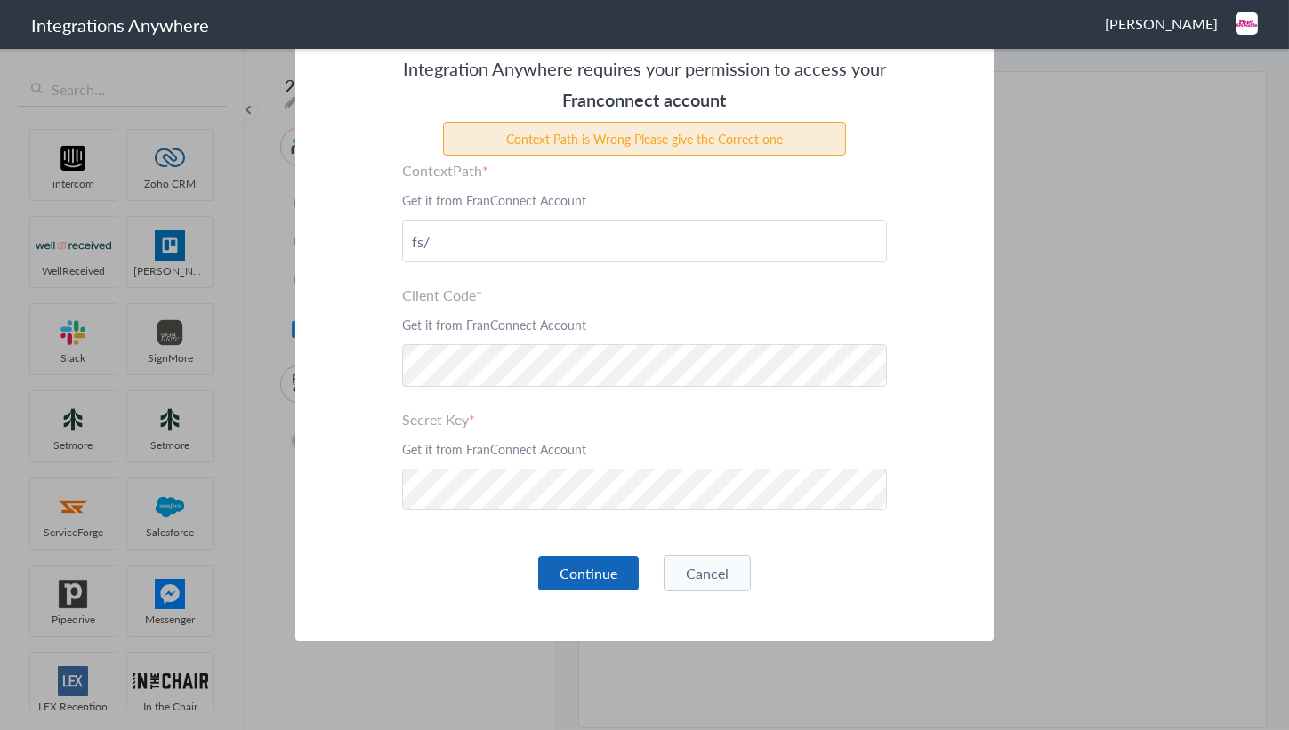
click at [605, 573] on button "Continue" at bounding box center [588, 573] width 101 height 35
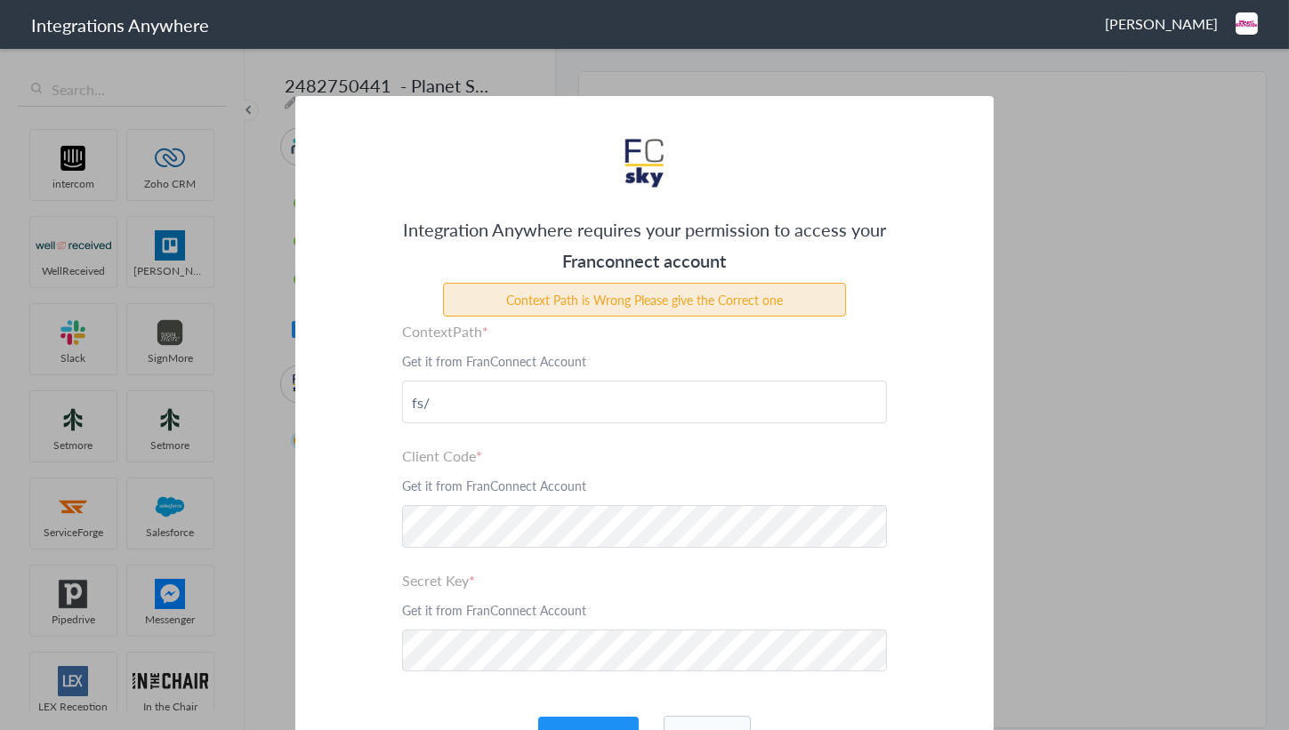
click at [860, 115] on div "Integration Anywhere requires your permission to access your Franconnect accoun…" at bounding box center [644, 449] width 698 height 706
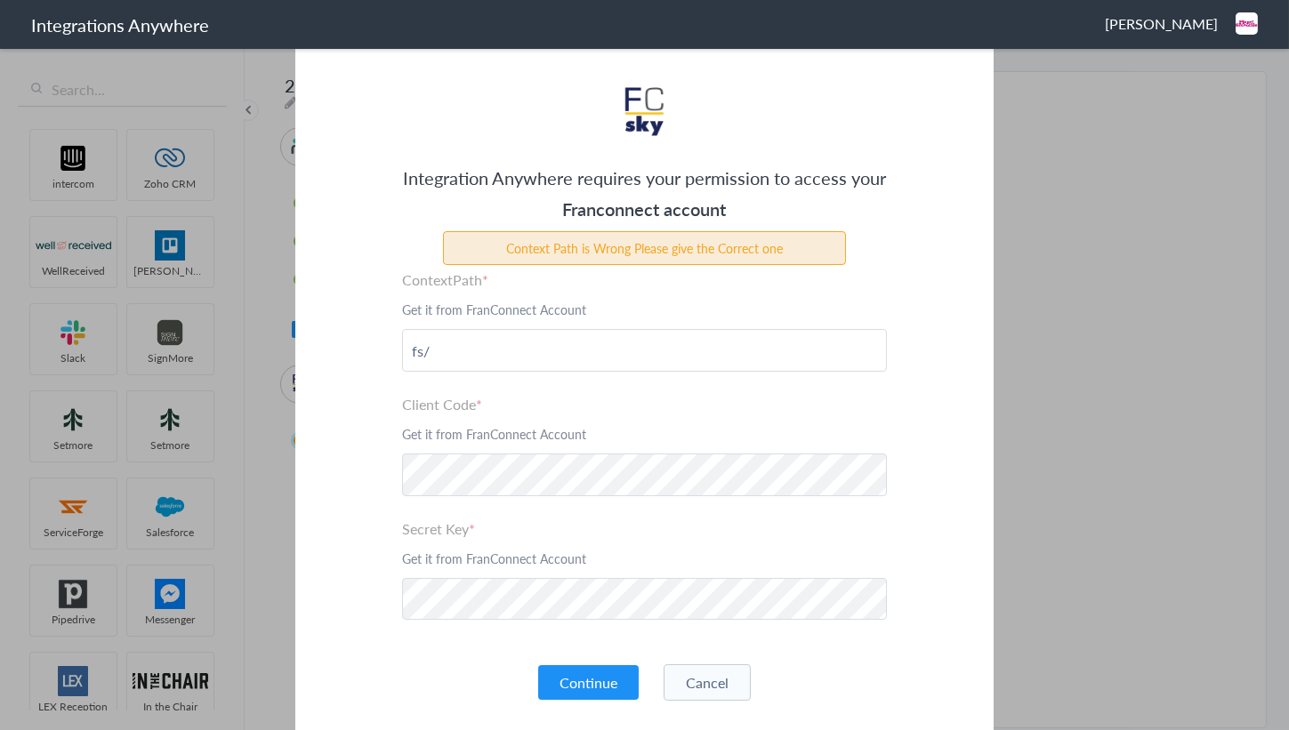
scroll to position [80, 0]
